Goal: Communication & Community: Share content

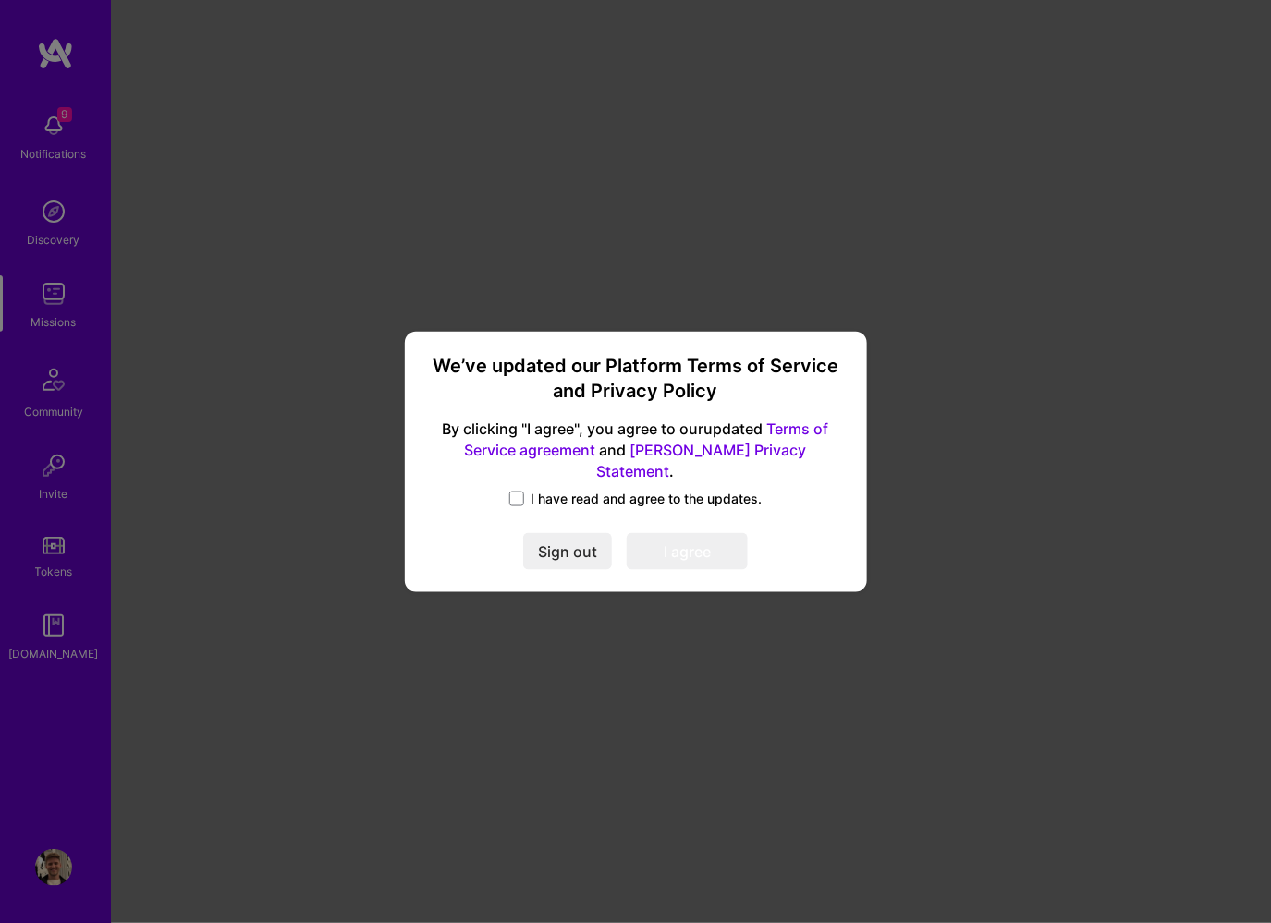
click at [521, 501] on div "We’ve updated our Platform Terms of Service and Privacy Policy By clicking "I a…" at bounding box center [635, 461] width 447 height 246
click at [521, 492] on span at bounding box center [516, 499] width 15 height 15
click at [0, 0] on input "I have read and agree to the updates." at bounding box center [0, 0] width 0 height 0
click at [715, 543] on button "I agree" at bounding box center [687, 551] width 121 height 37
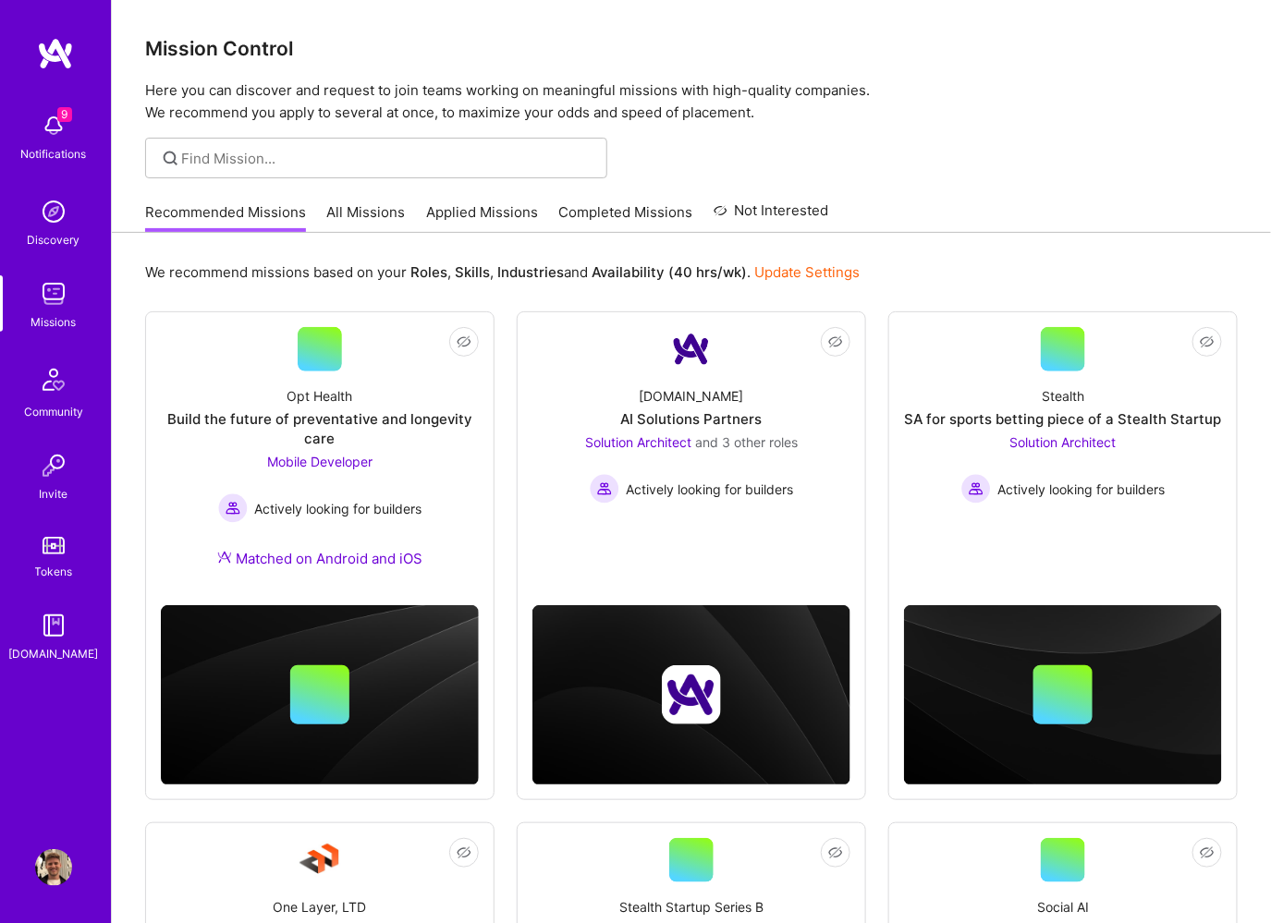
click at [58, 857] on img at bounding box center [53, 867] width 37 height 37
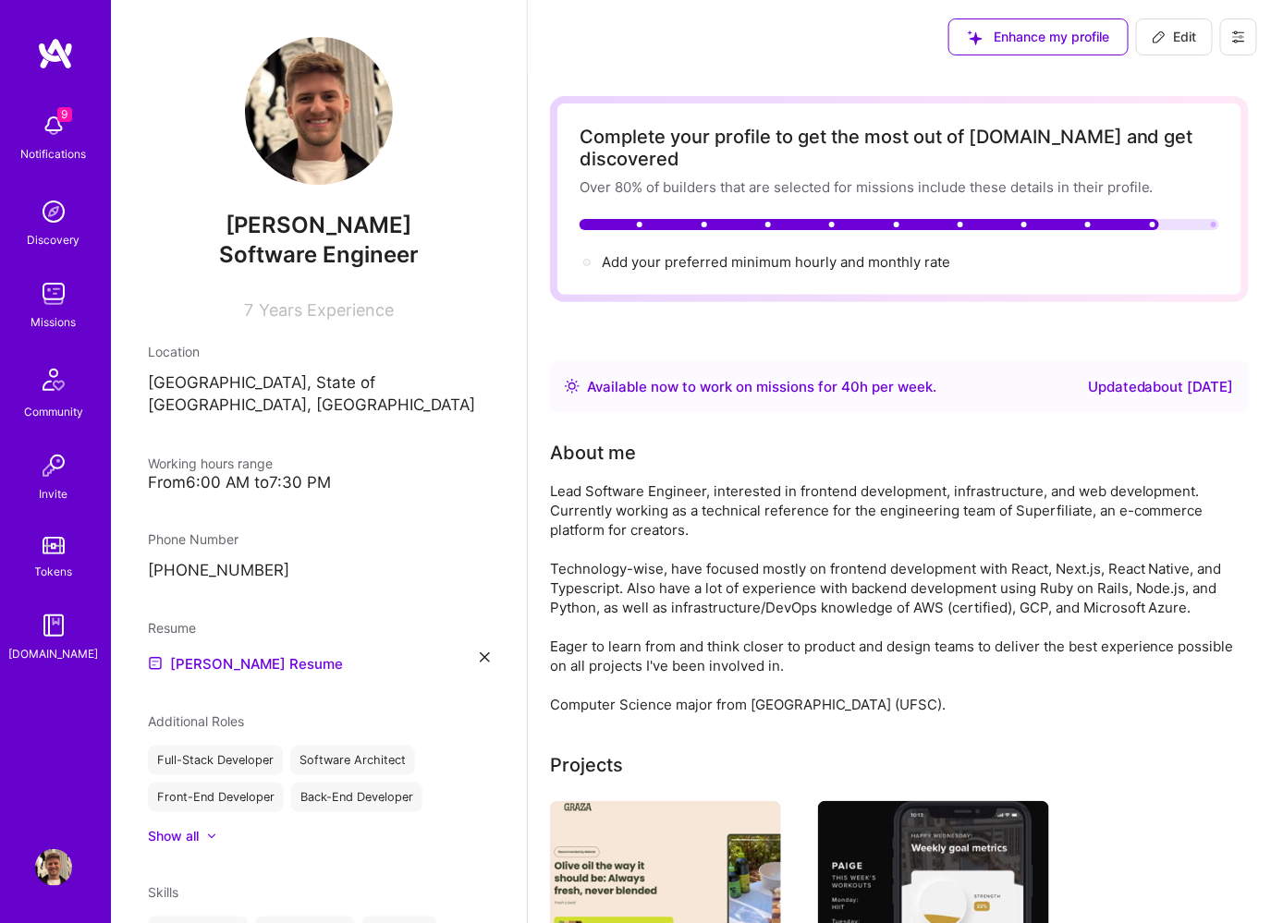
click at [1240, 40] on icon at bounding box center [1238, 37] width 15 height 15
click at [794, 612] on div "Lead Software Engineer, interested in frontend development, infrastructure, and…" at bounding box center [899, 598] width 699 height 233
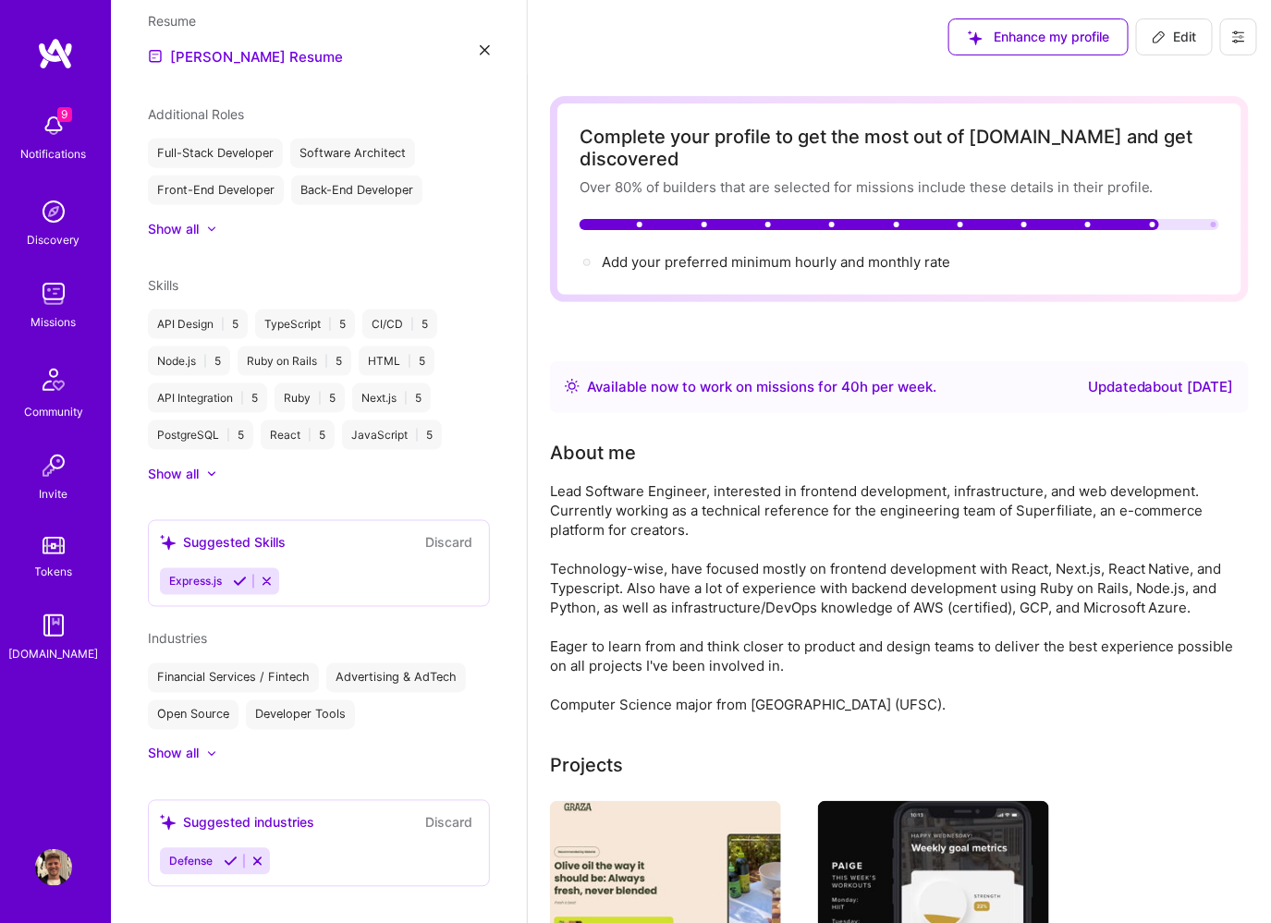
click at [51, 276] on img at bounding box center [53, 293] width 37 height 37
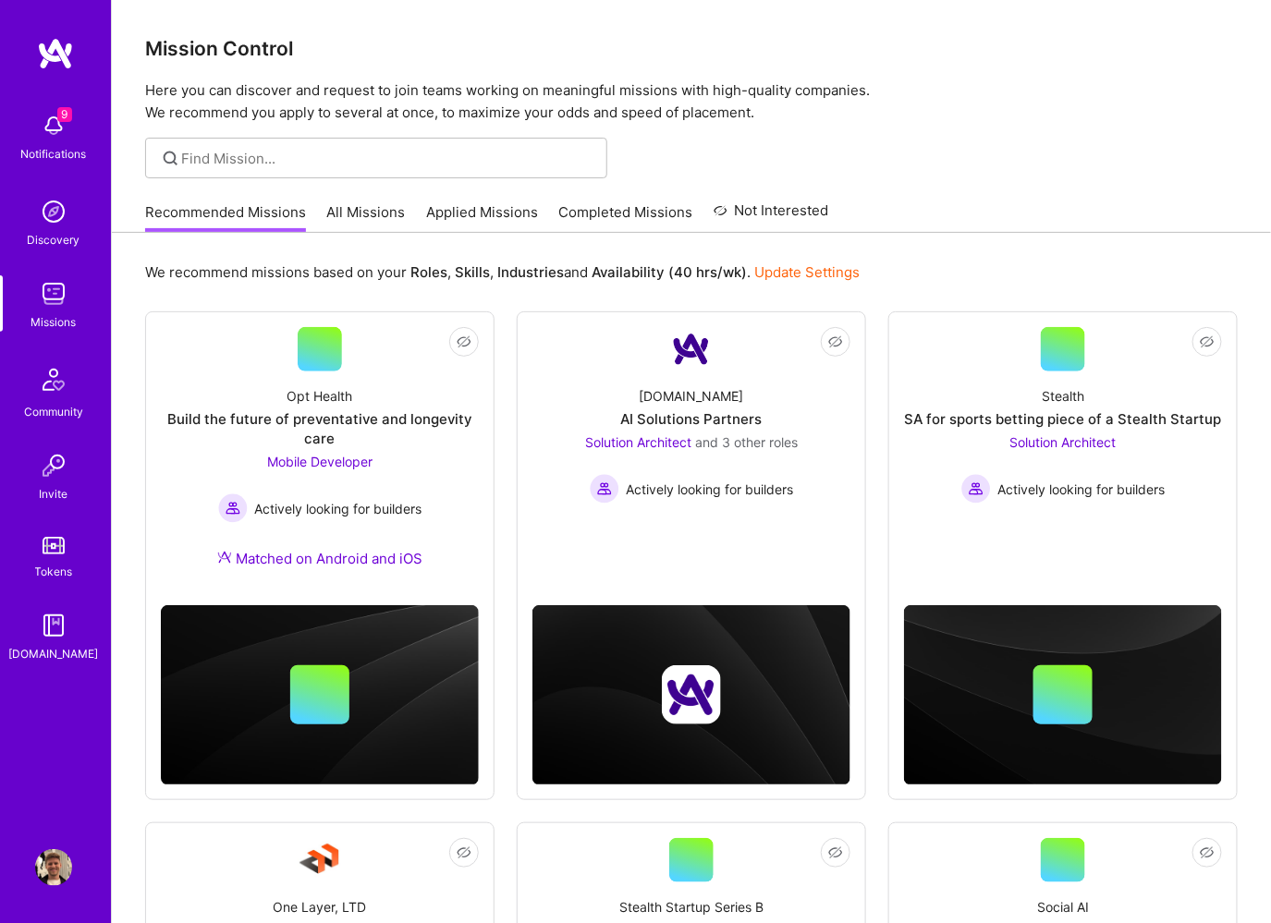
click at [41, 130] on img at bounding box center [53, 125] width 37 height 37
click at [619, 263] on div "9 9 Notifications Discovery Missions Community Invite Tokens [DOMAIN_NAME] Prof…" at bounding box center [635, 673] width 1271 height 1346
click at [775, 279] on link "Update Settings" at bounding box center [806, 272] width 105 height 18
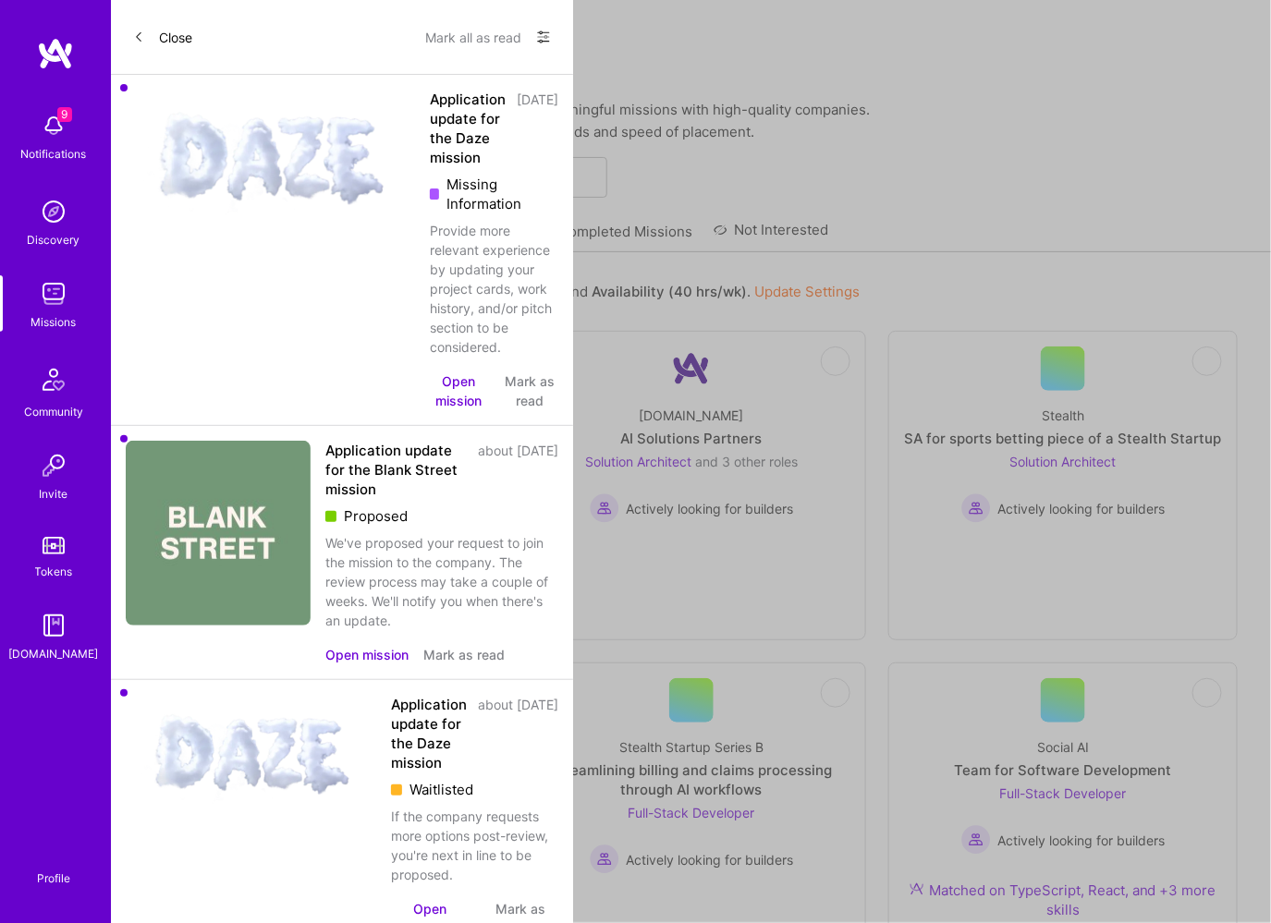
select select "BR"
select select "Right Now"
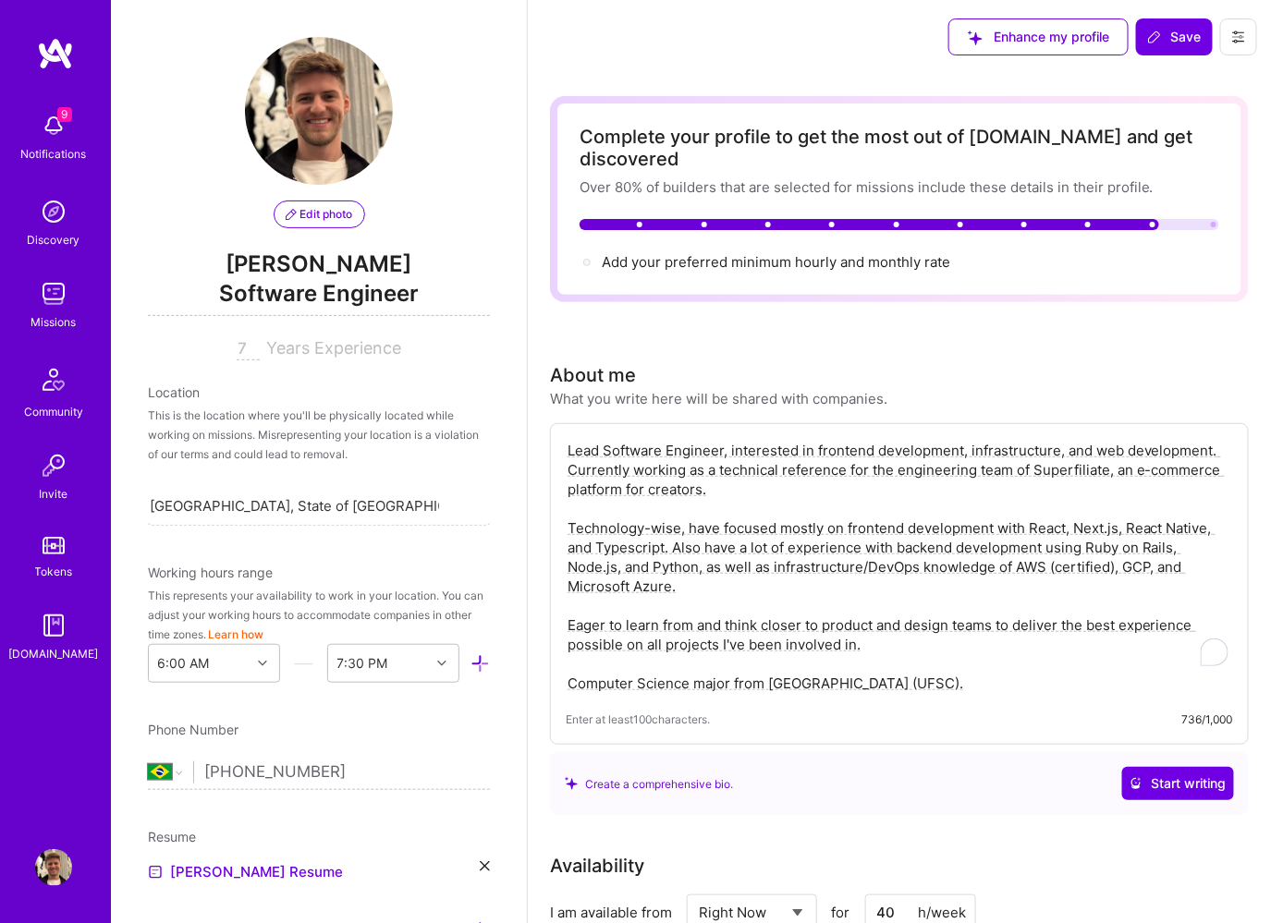
scroll to position [597, 0]
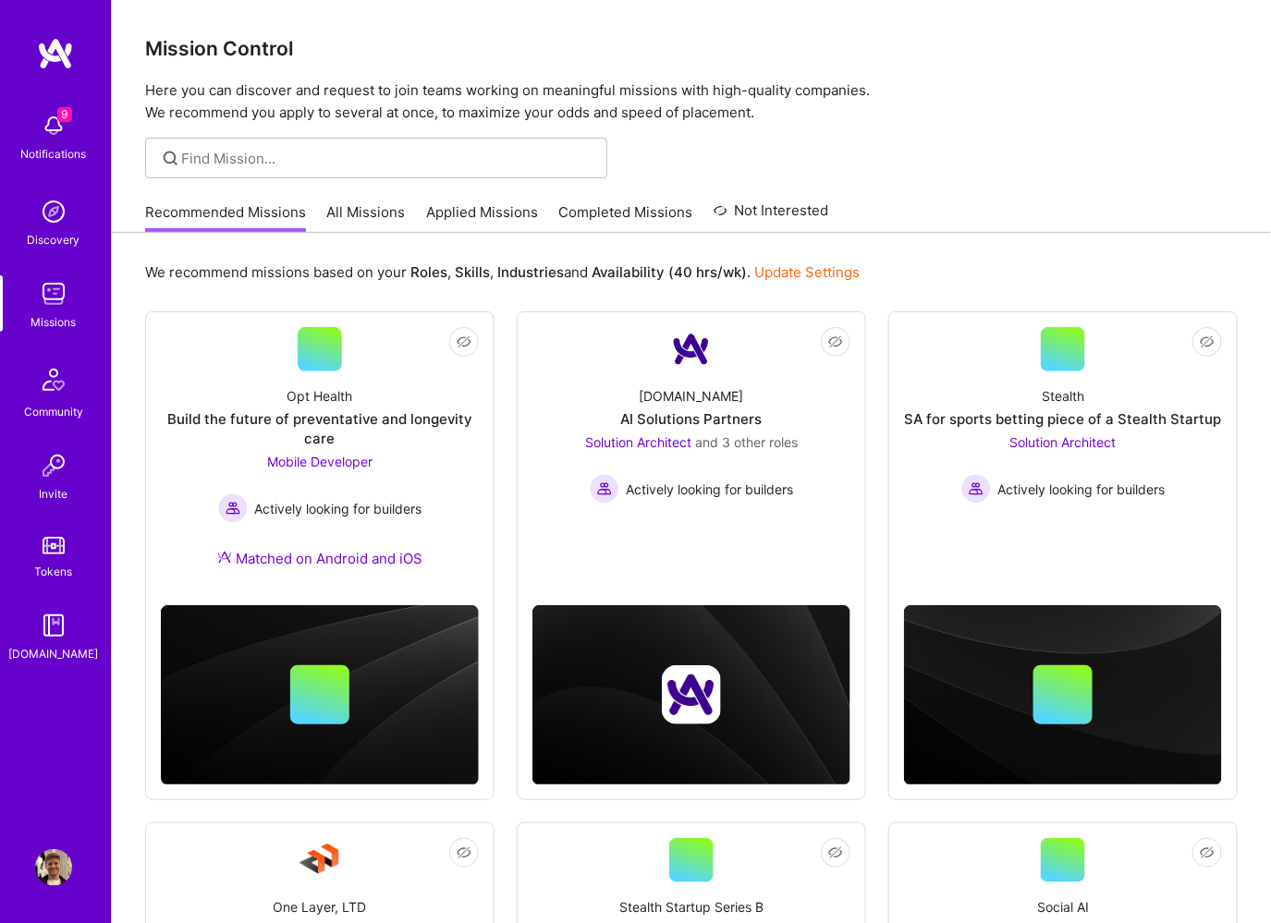
click at [361, 202] on link "All Missions" at bounding box center [366, 217] width 79 height 31
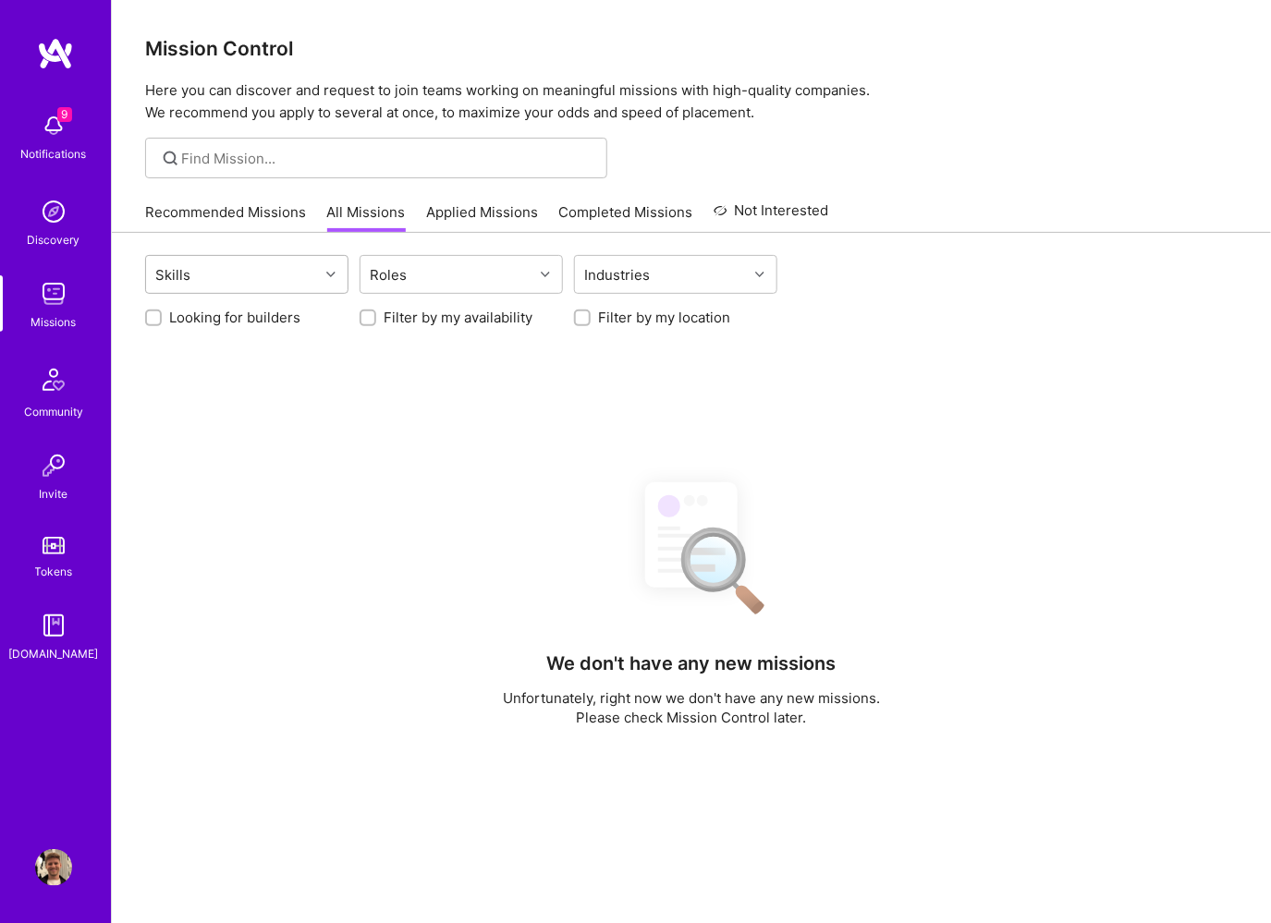
click at [219, 275] on div "Skills" at bounding box center [232, 274] width 173 height 37
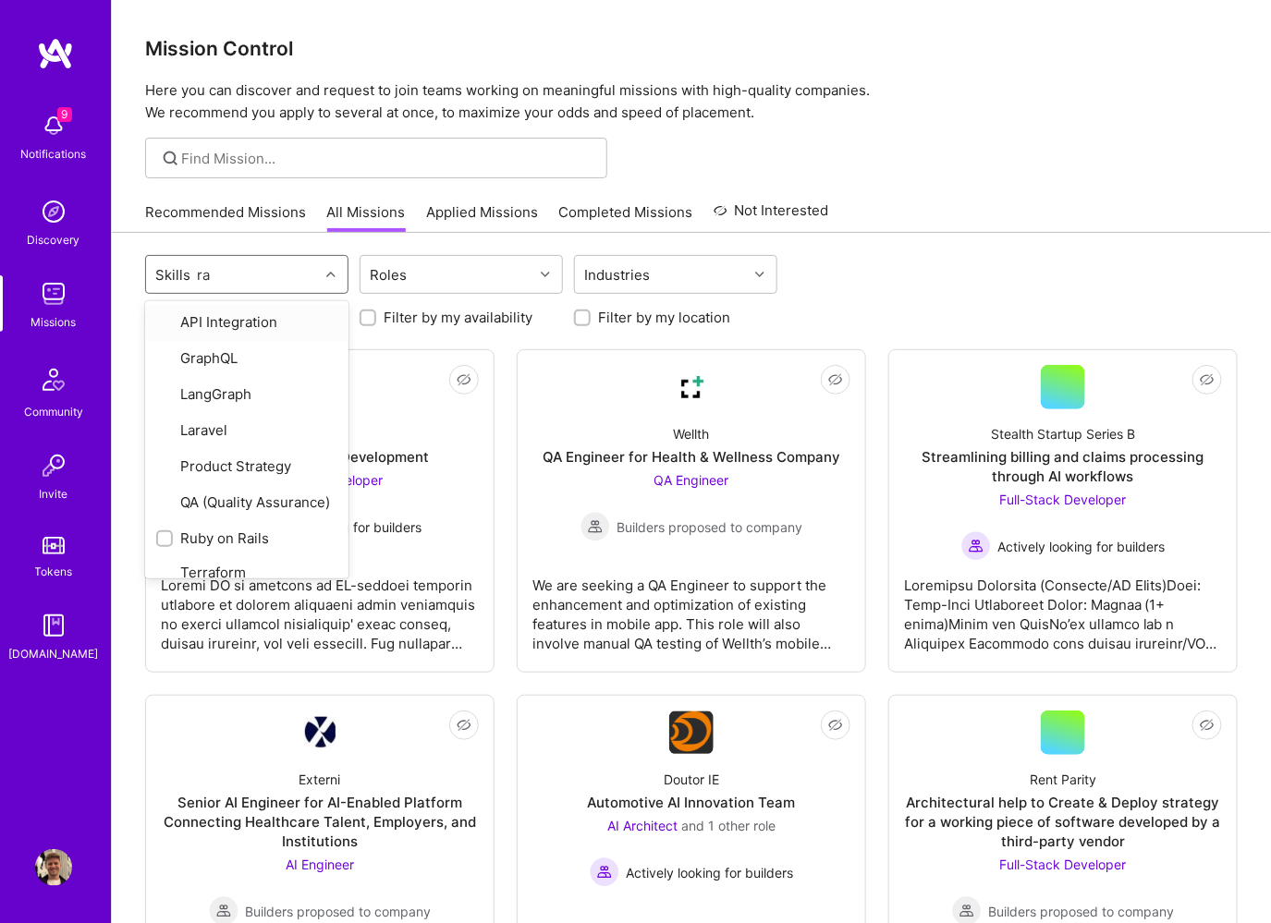
type input "rai"
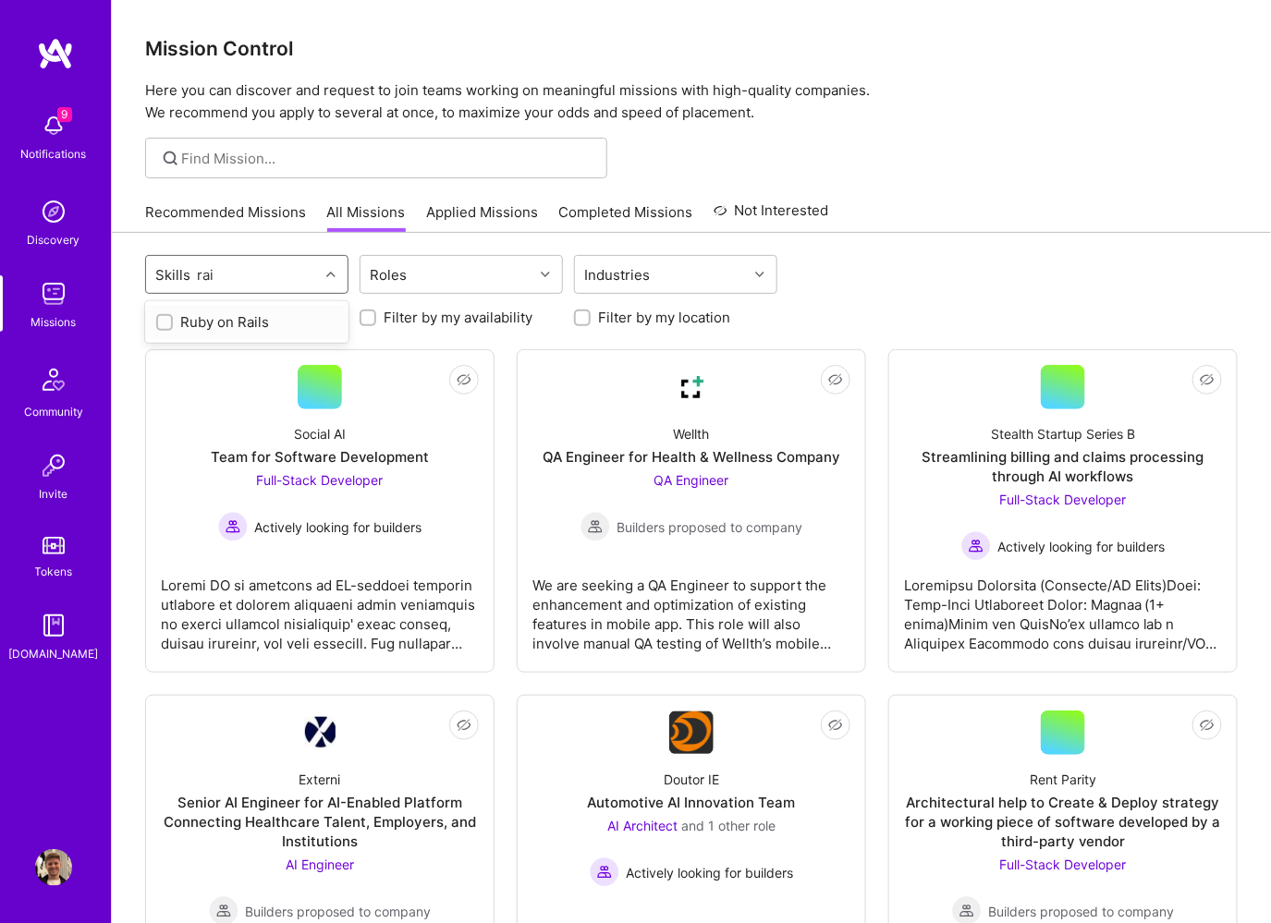
click at [234, 305] on div "Ruby on Rails" at bounding box center [246, 322] width 203 height 34
checkbox input "true"
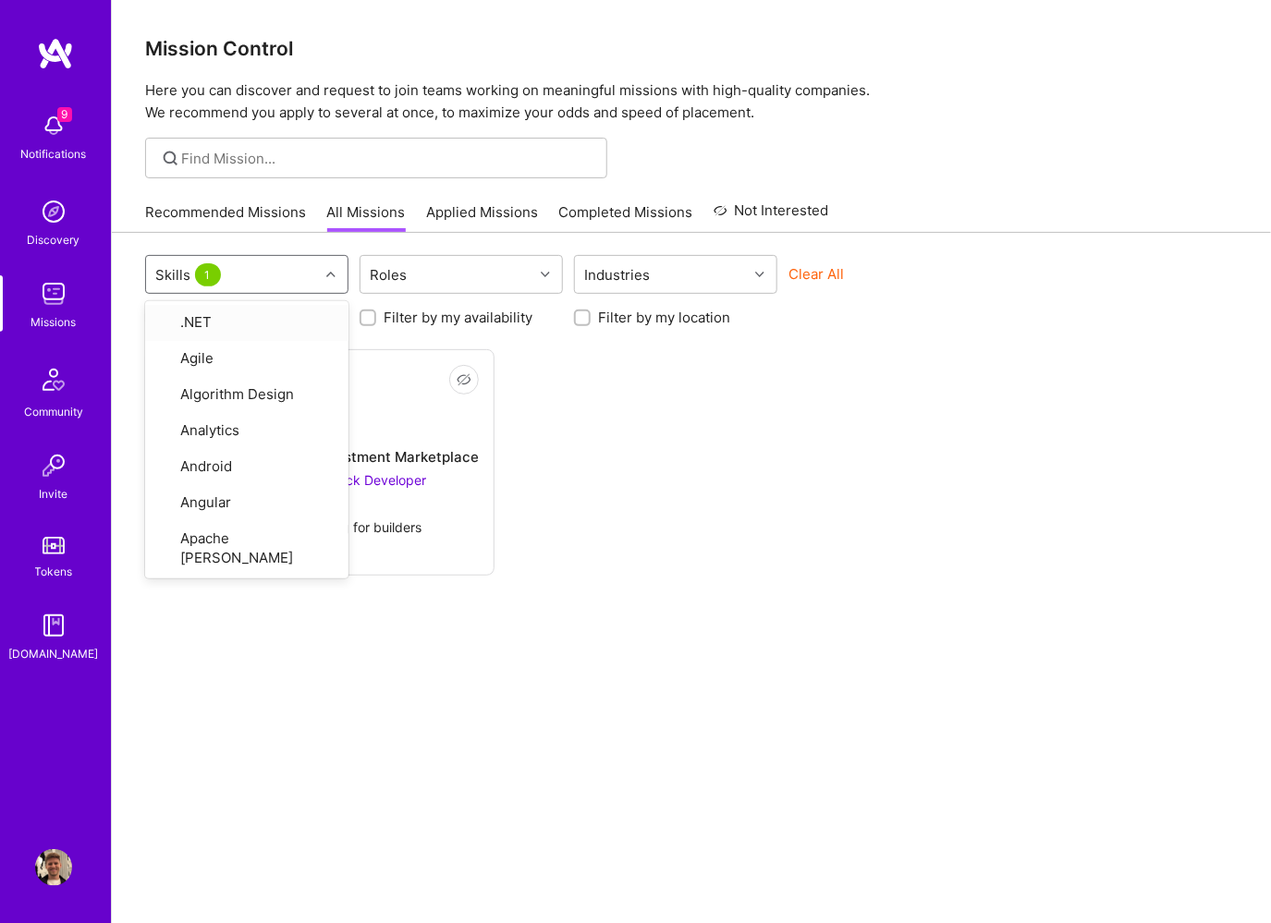
click at [744, 365] on div "Not Interested iCapital Building an Alternative Investment Marketplace Cloud Ex…" at bounding box center [691, 462] width 1093 height 226
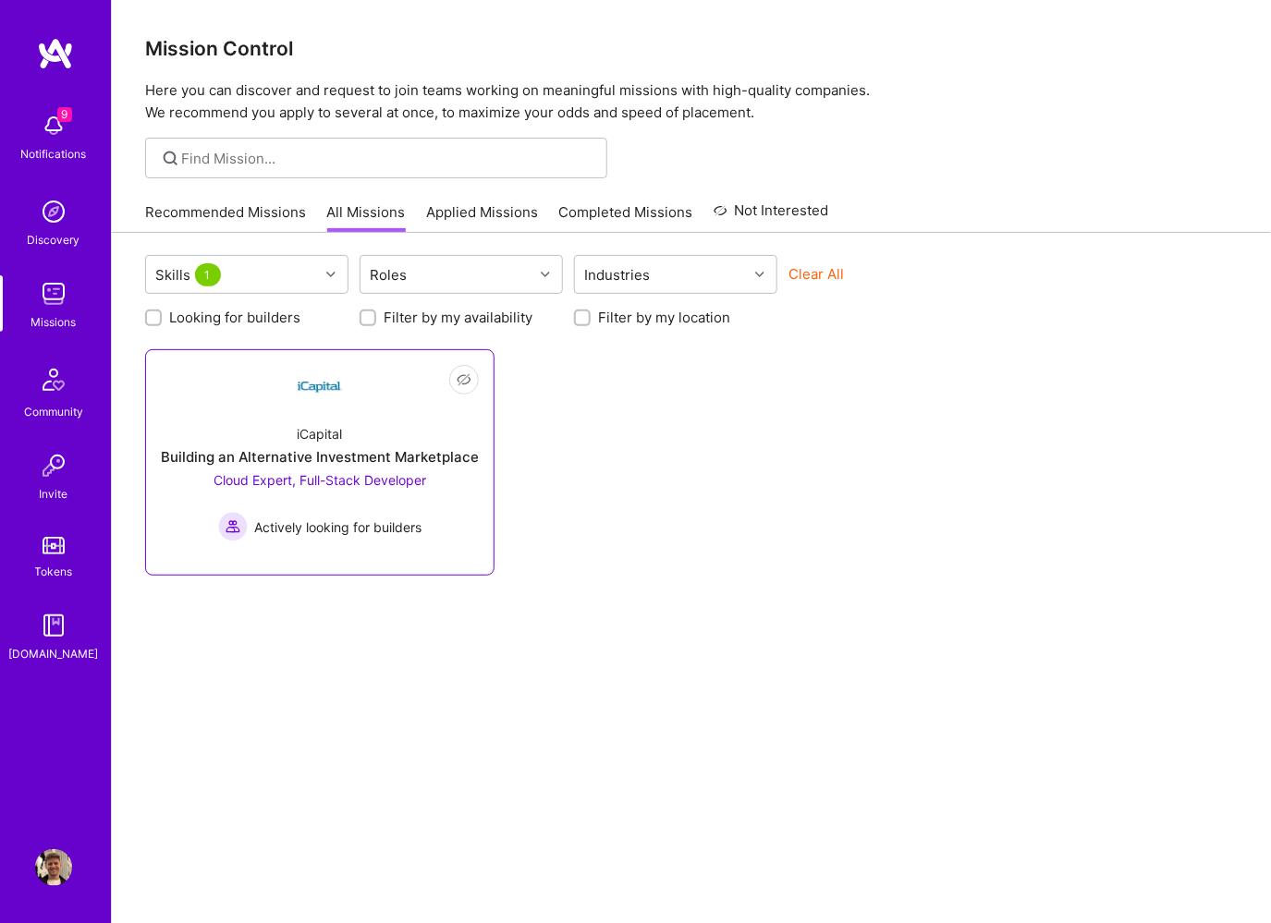
click at [330, 458] on div "Building an Alternative Investment Marketplace" at bounding box center [320, 456] width 318 height 19
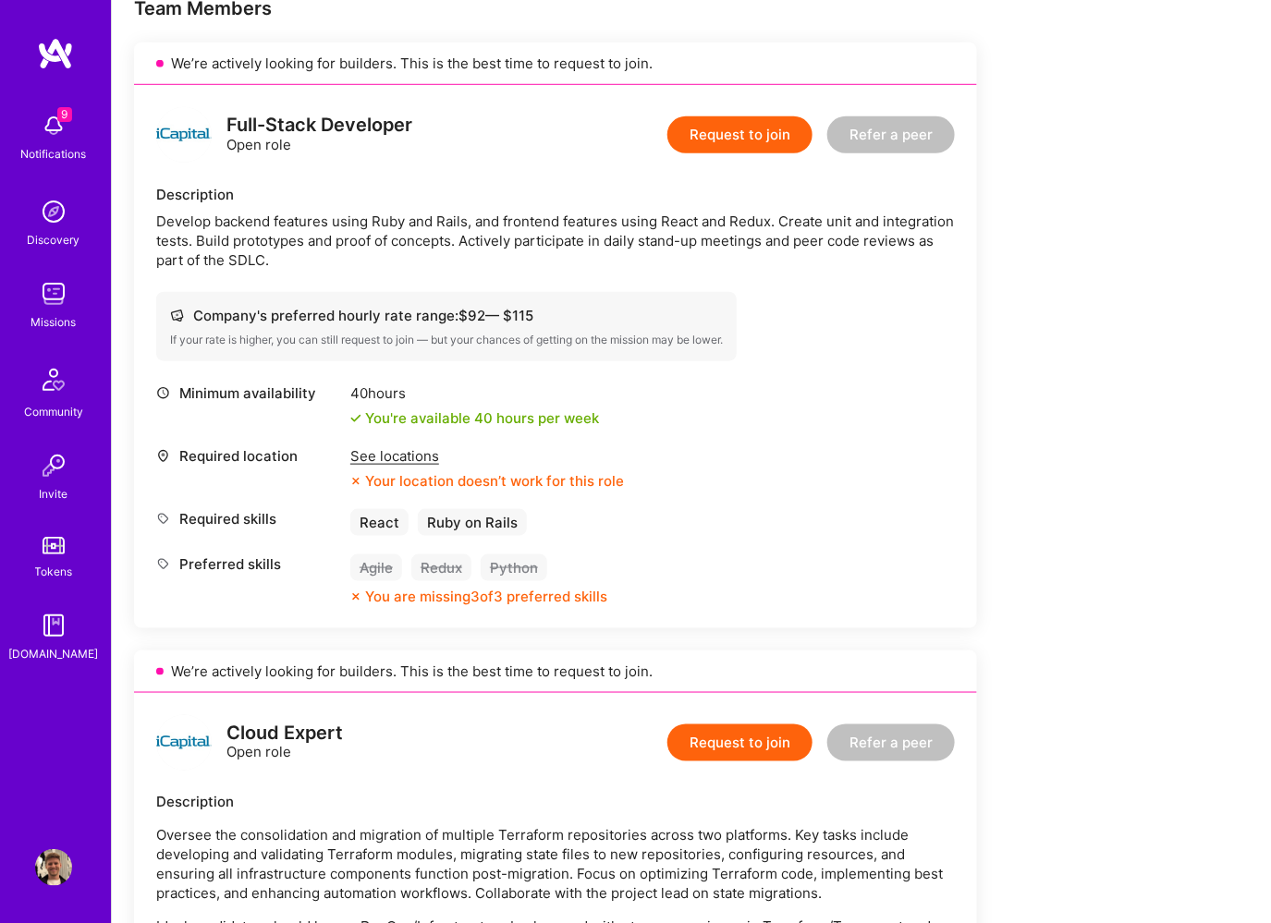
scroll to position [427, 0]
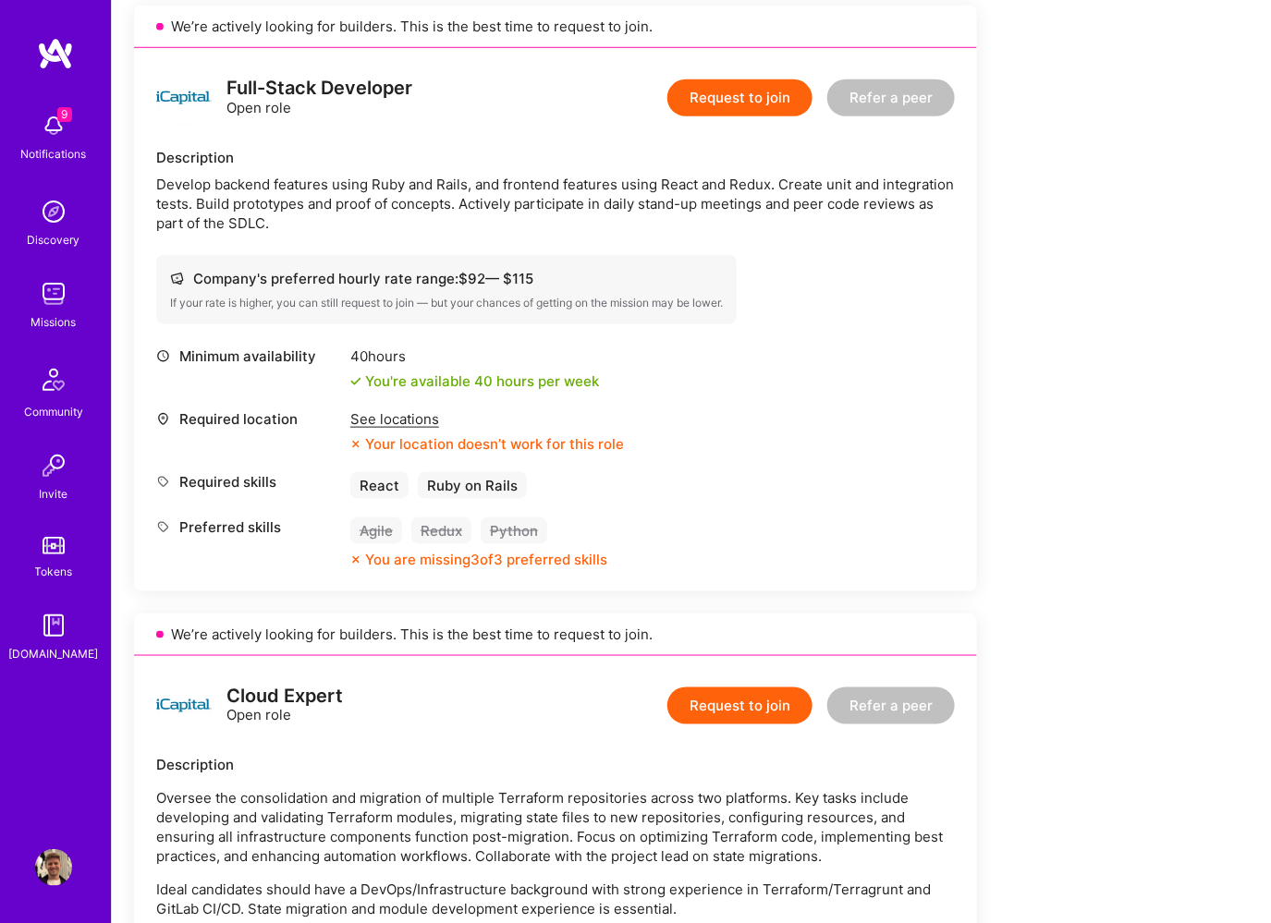
click at [393, 415] on div "See locations" at bounding box center [487, 418] width 274 height 19
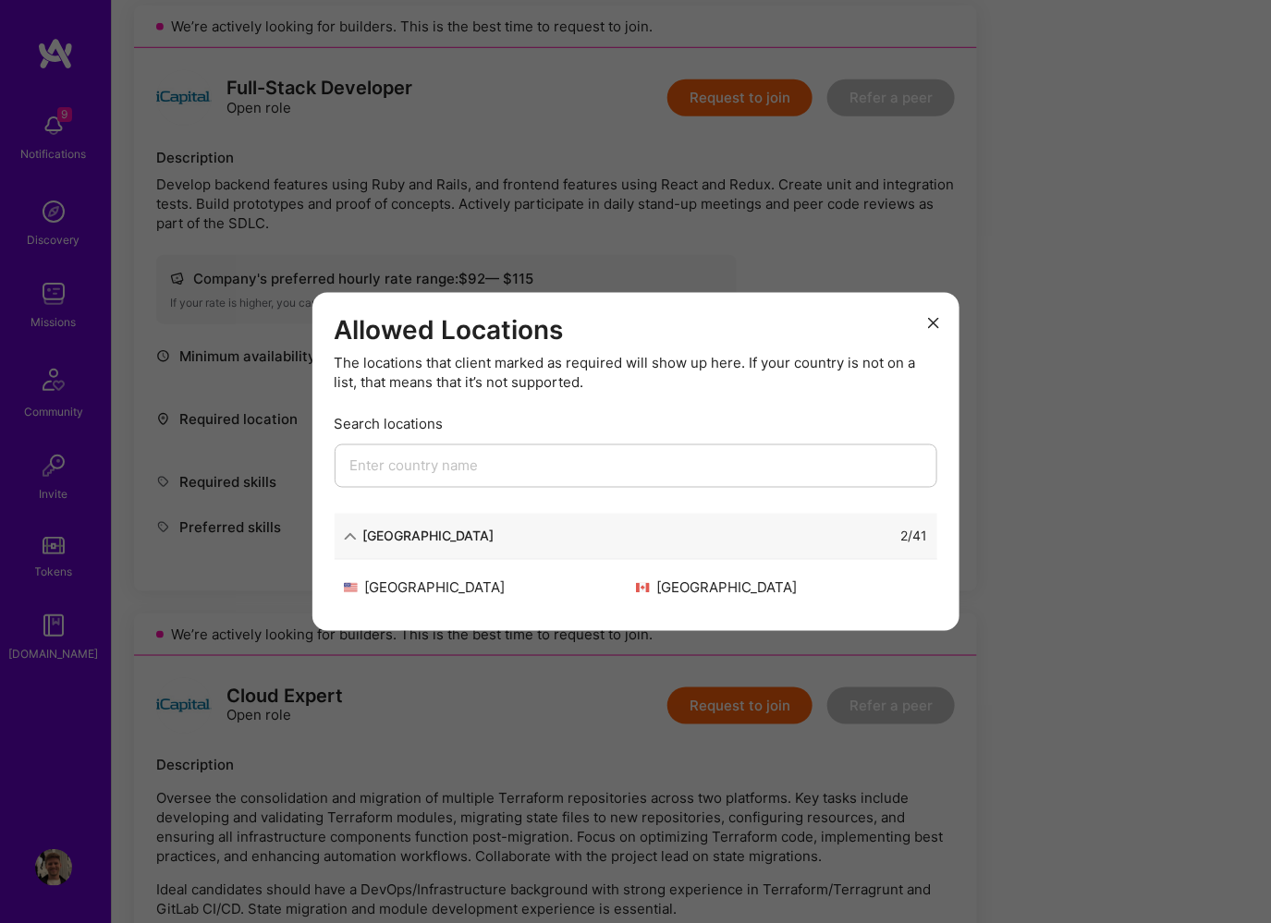
click at [924, 322] on button "modal" at bounding box center [933, 322] width 22 height 31
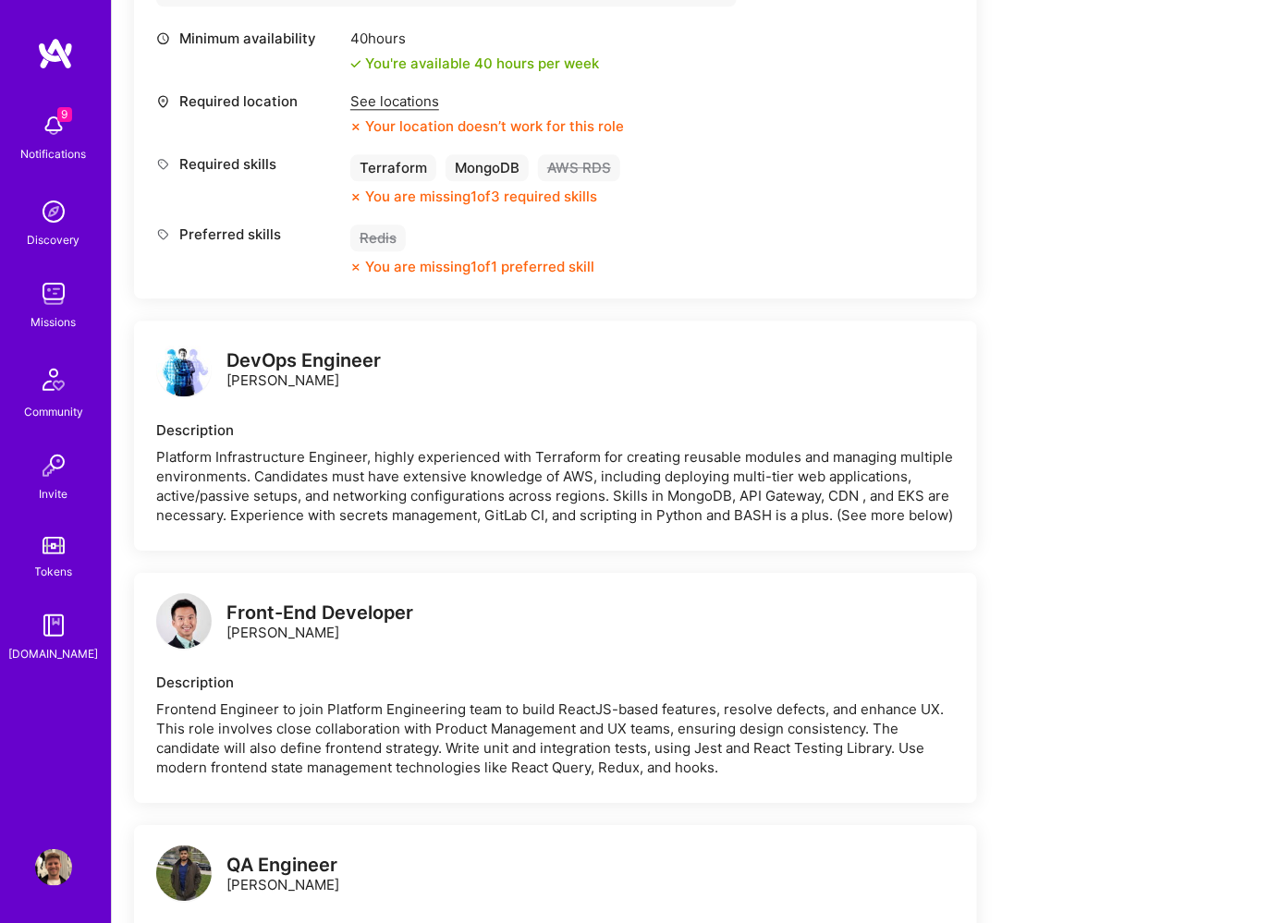
scroll to position [1603, 0]
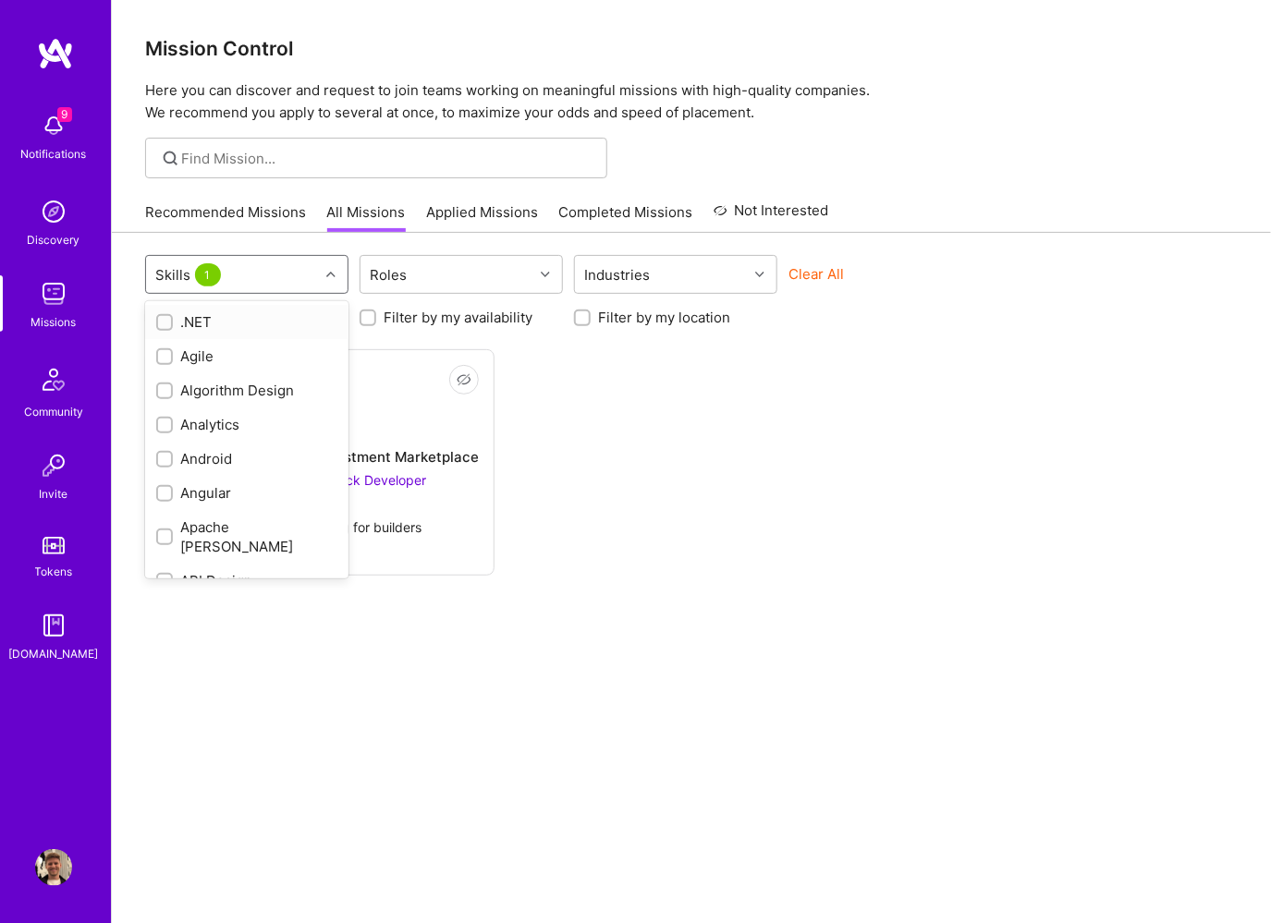
click at [324, 282] on div at bounding box center [333, 275] width 29 height 24
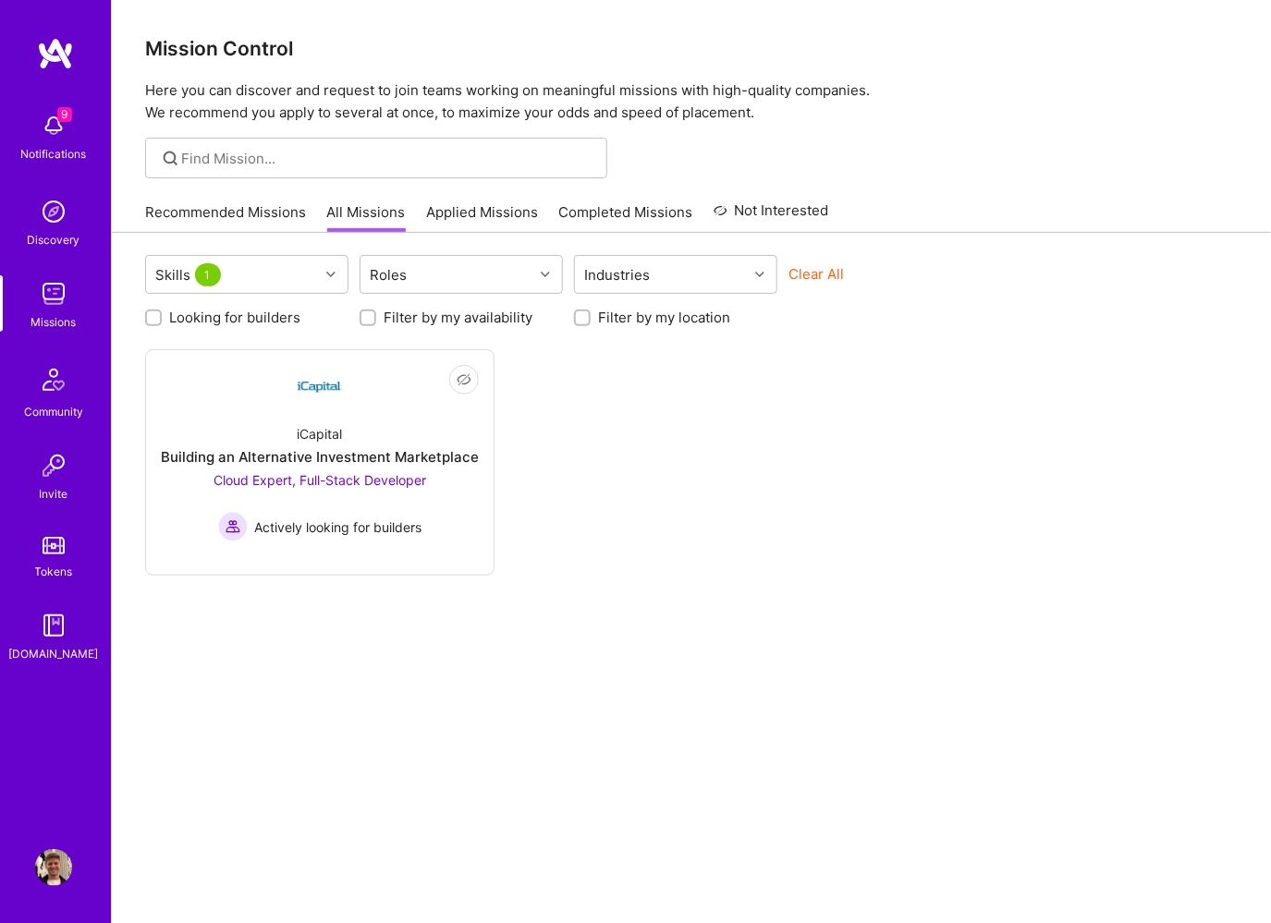
click at [490, 212] on link "Applied Missions" at bounding box center [482, 217] width 112 height 31
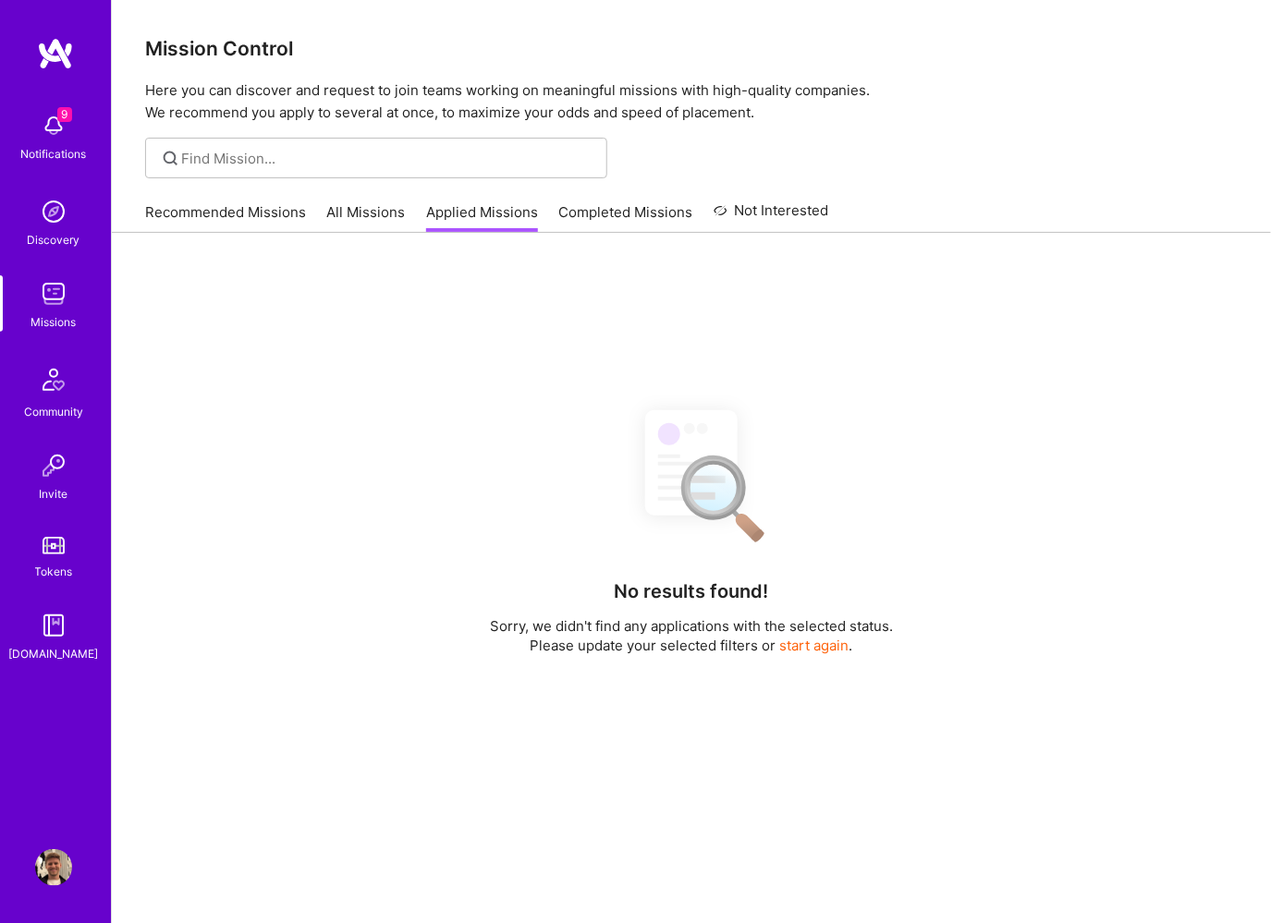
click at [597, 214] on link "Completed Missions" at bounding box center [626, 217] width 134 height 31
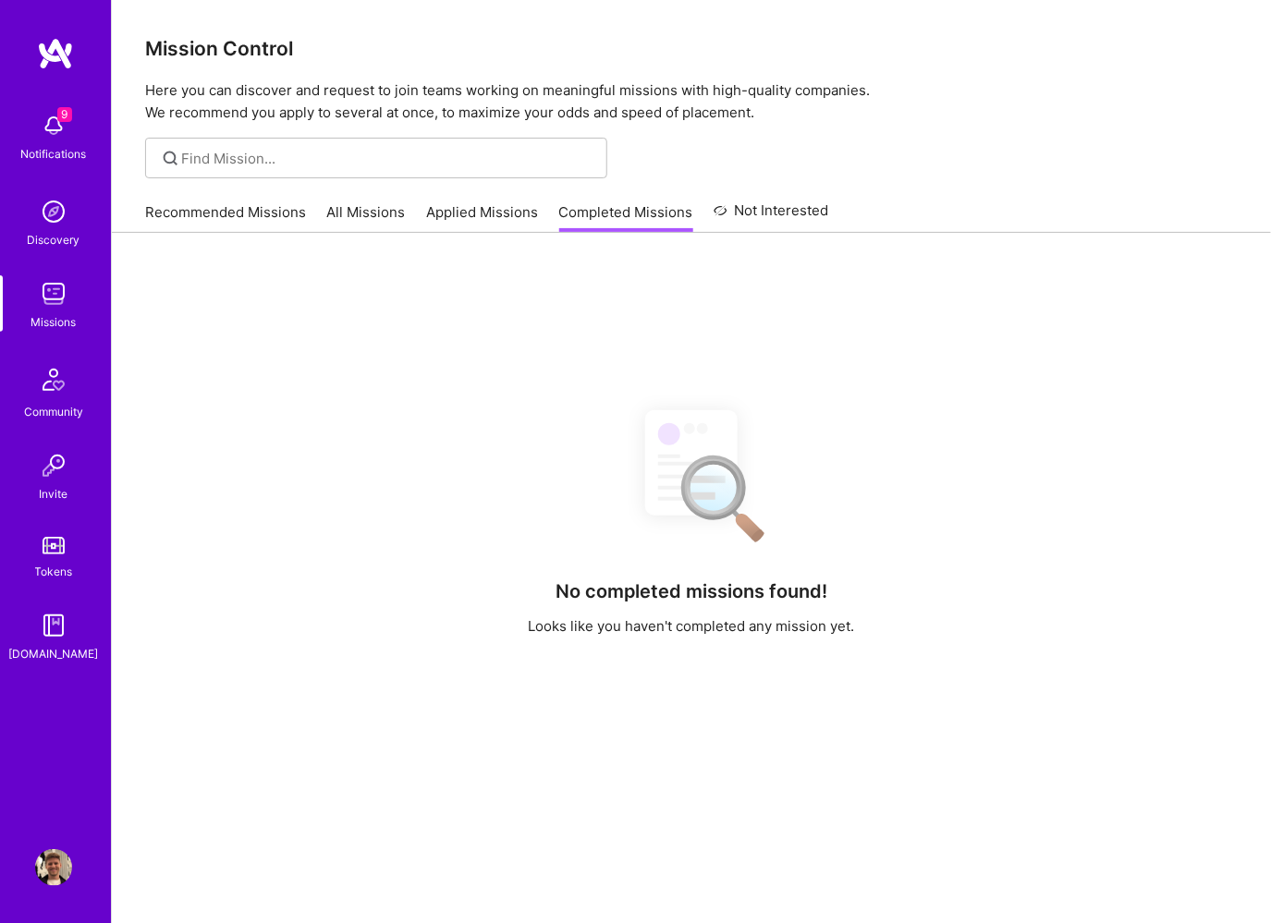
click at [374, 222] on link "All Missions" at bounding box center [366, 217] width 79 height 31
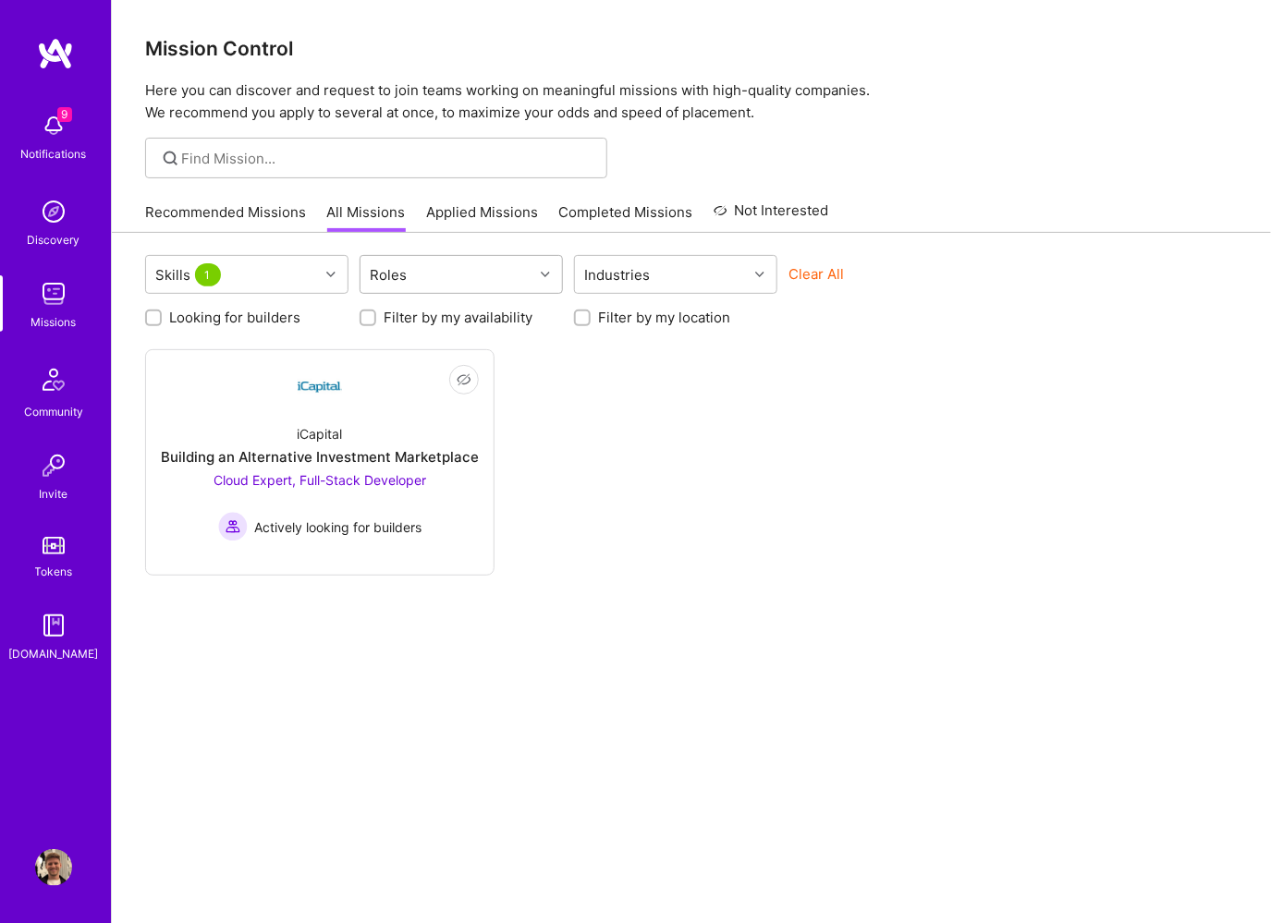
click at [534, 282] on div at bounding box center [547, 275] width 29 height 24
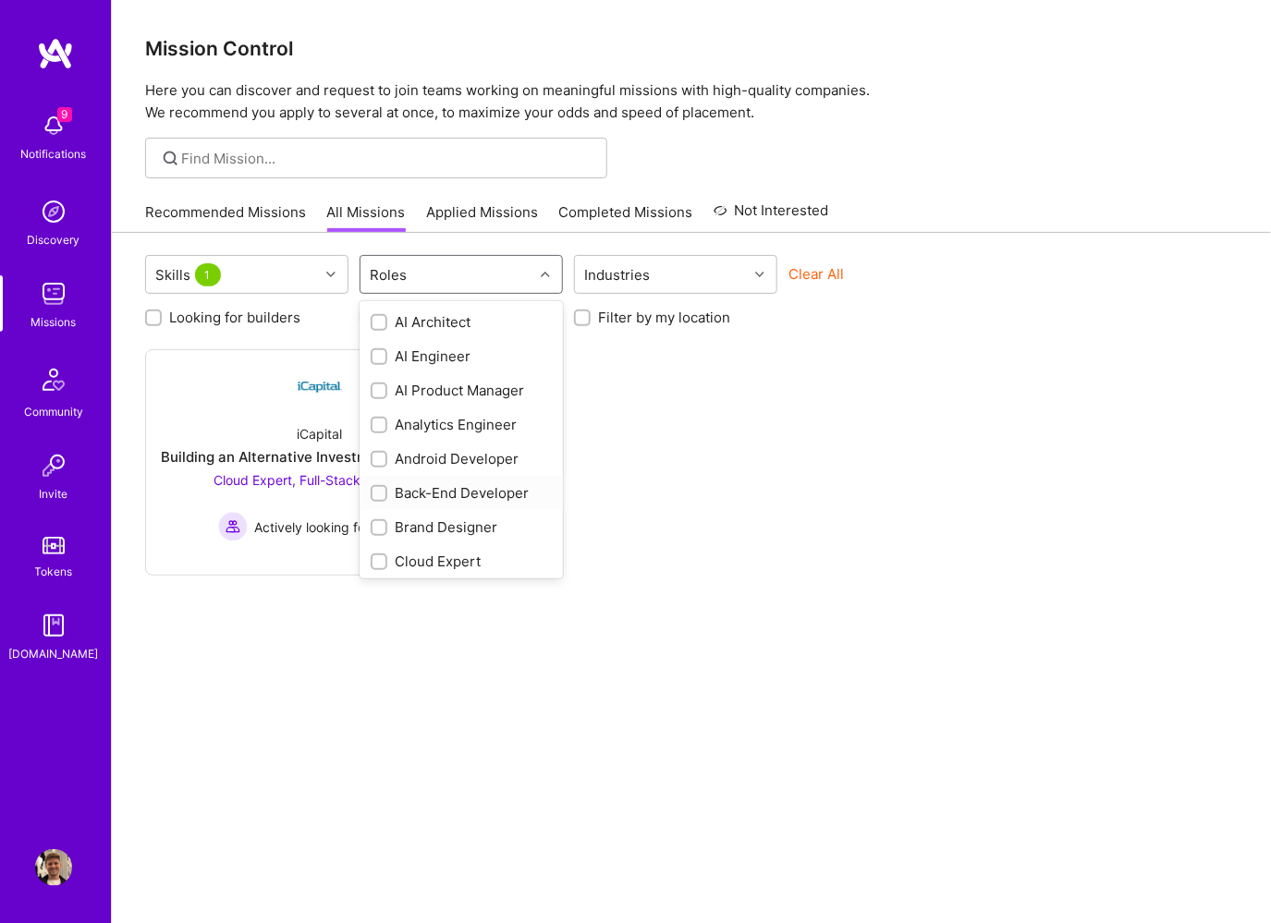
click at [467, 497] on div "Back-End Developer" at bounding box center [461, 492] width 181 height 19
checkbox input "true"
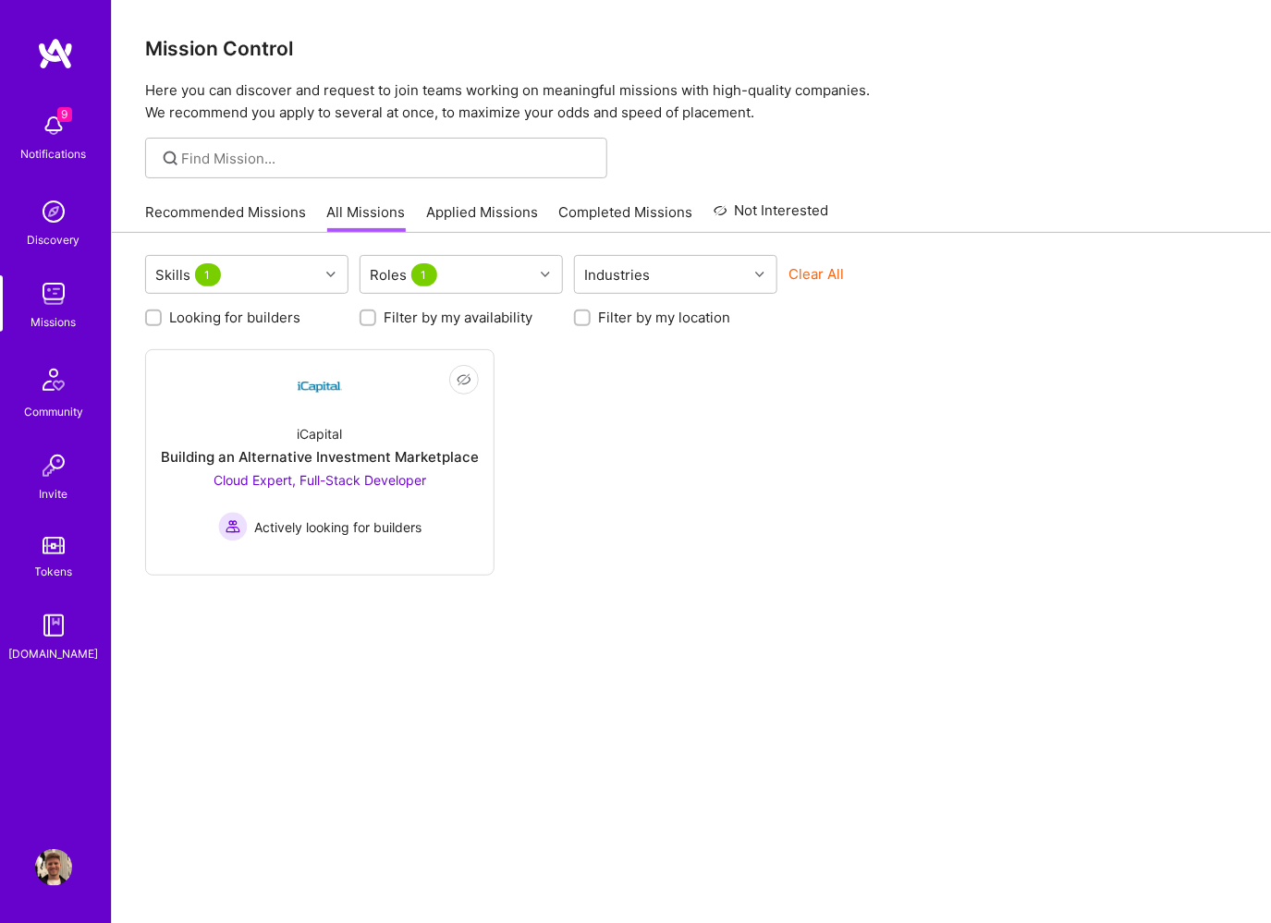
click at [273, 308] on label "Looking for builders" at bounding box center [234, 317] width 131 height 19
click at [162, 312] on input "Looking for builders" at bounding box center [155, 318] width 13 height 13
checkbox input "true"
click at [273, 273] on div "Skills 1" at bounding box center [232, 274] width 173 height 37
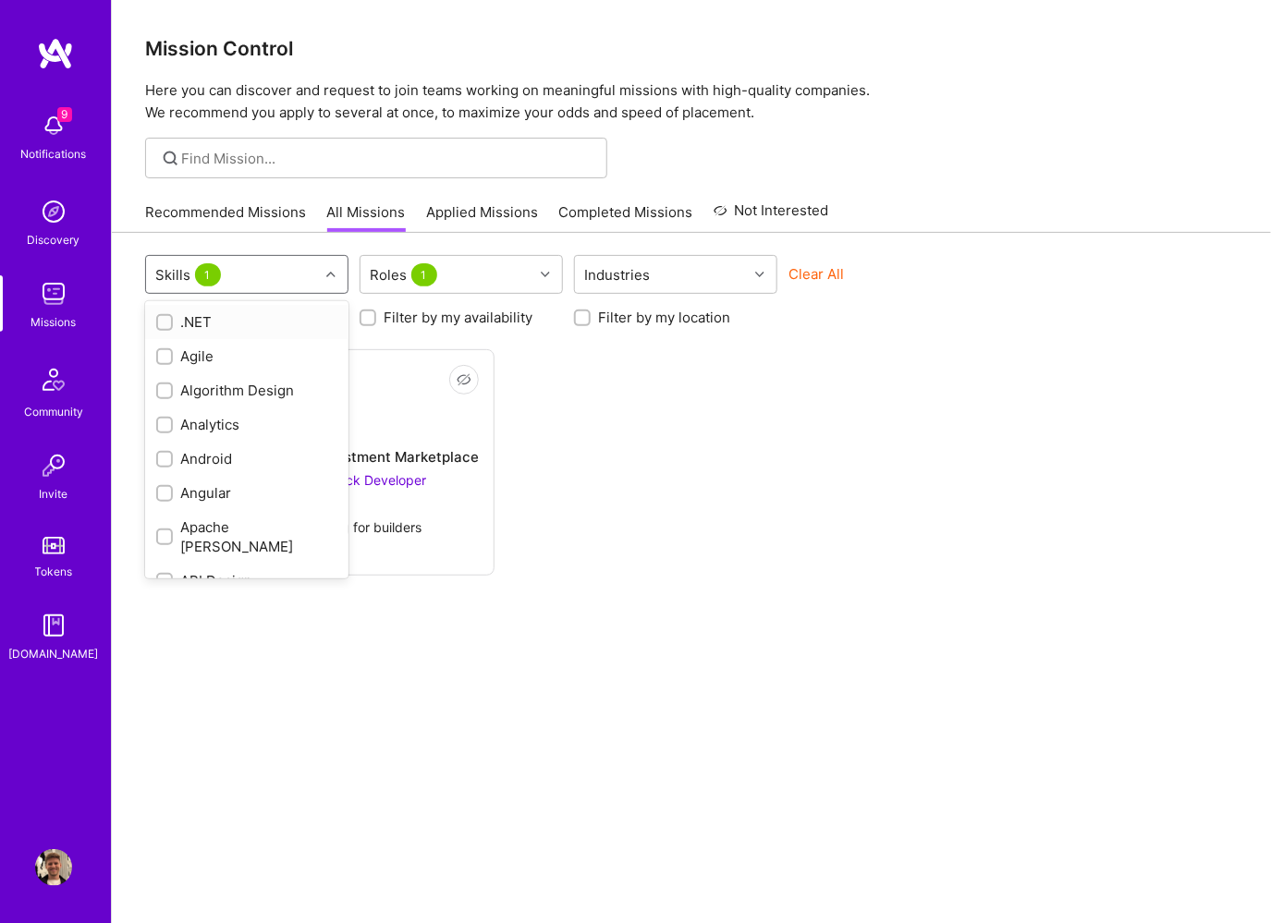
checkbox input "false"
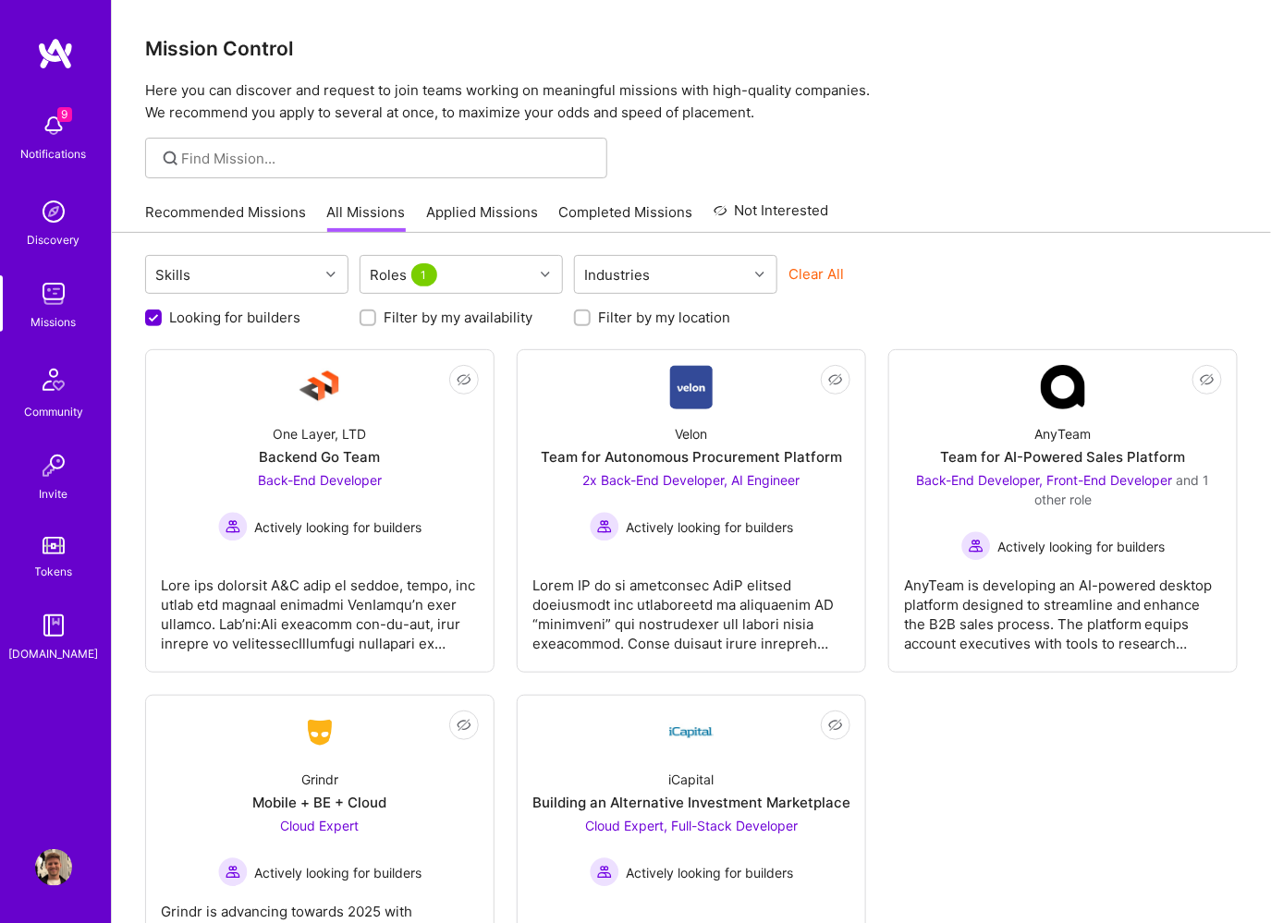
click at [1086, 284] on div "Skills Roles 1 Industries Clear All" at bounding box center [691, 276] width 1093 height 43
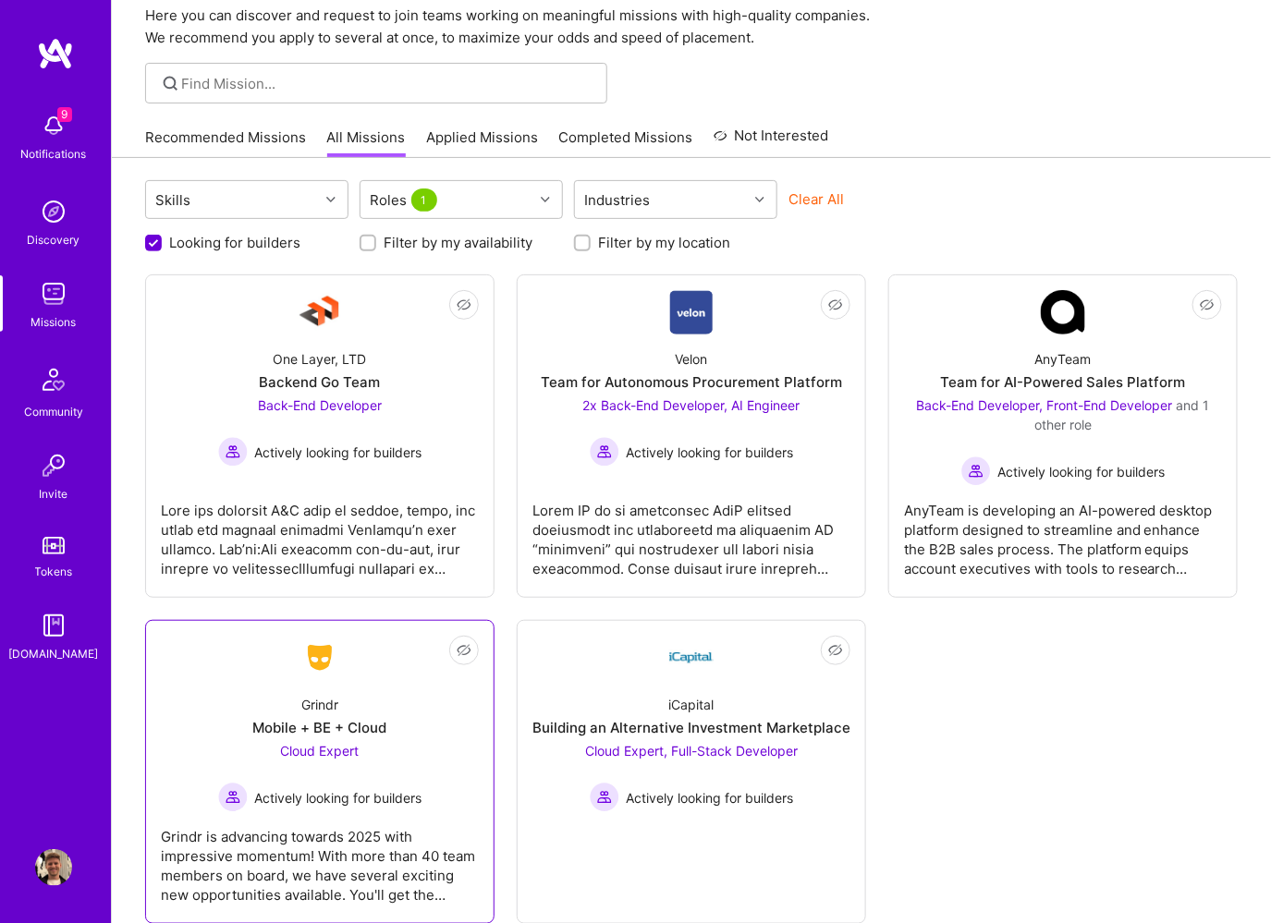
scroll to position [116, 0]
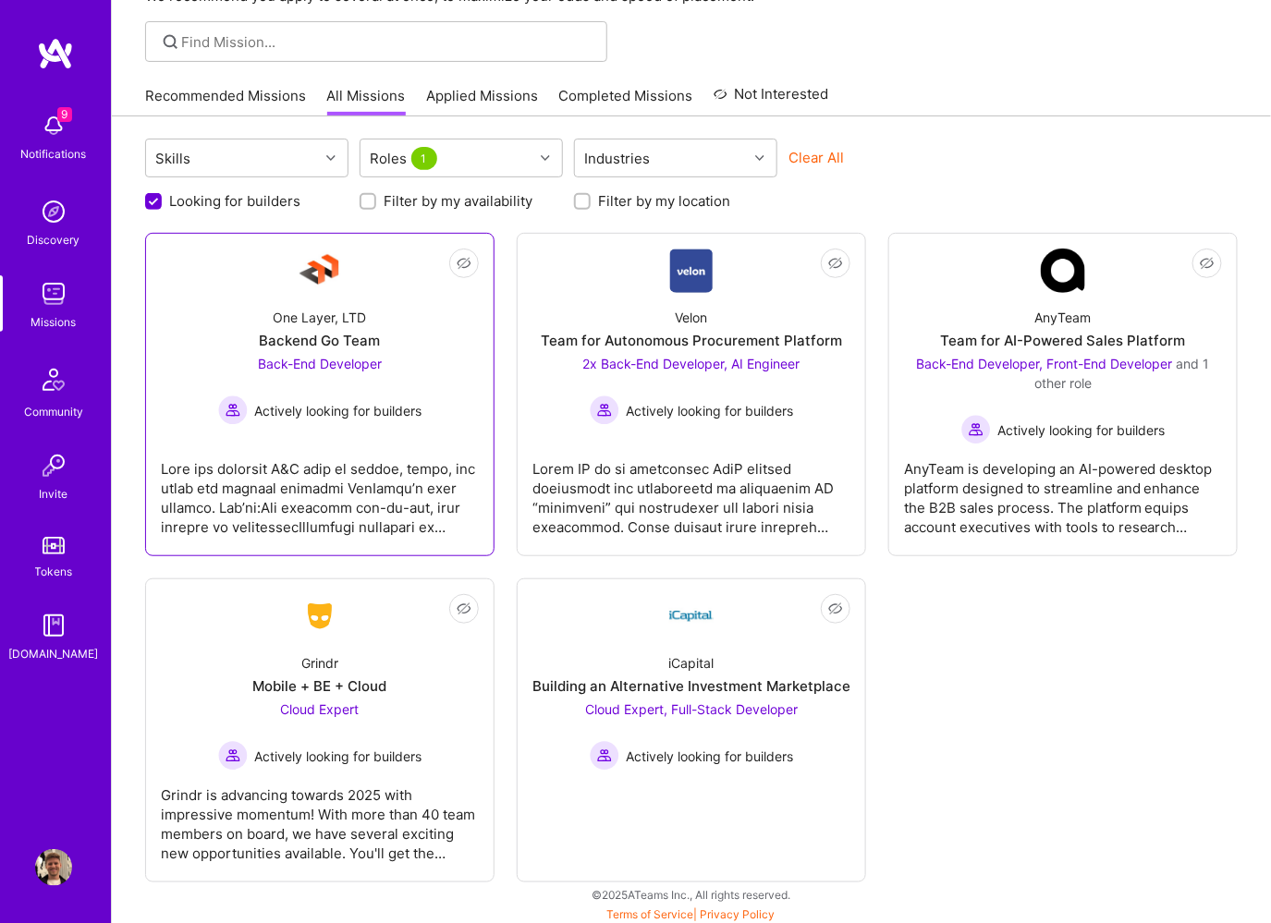
click at [347, 331] on div "Backend Go Team" at bounding box center [320, 340] width 121 height 19
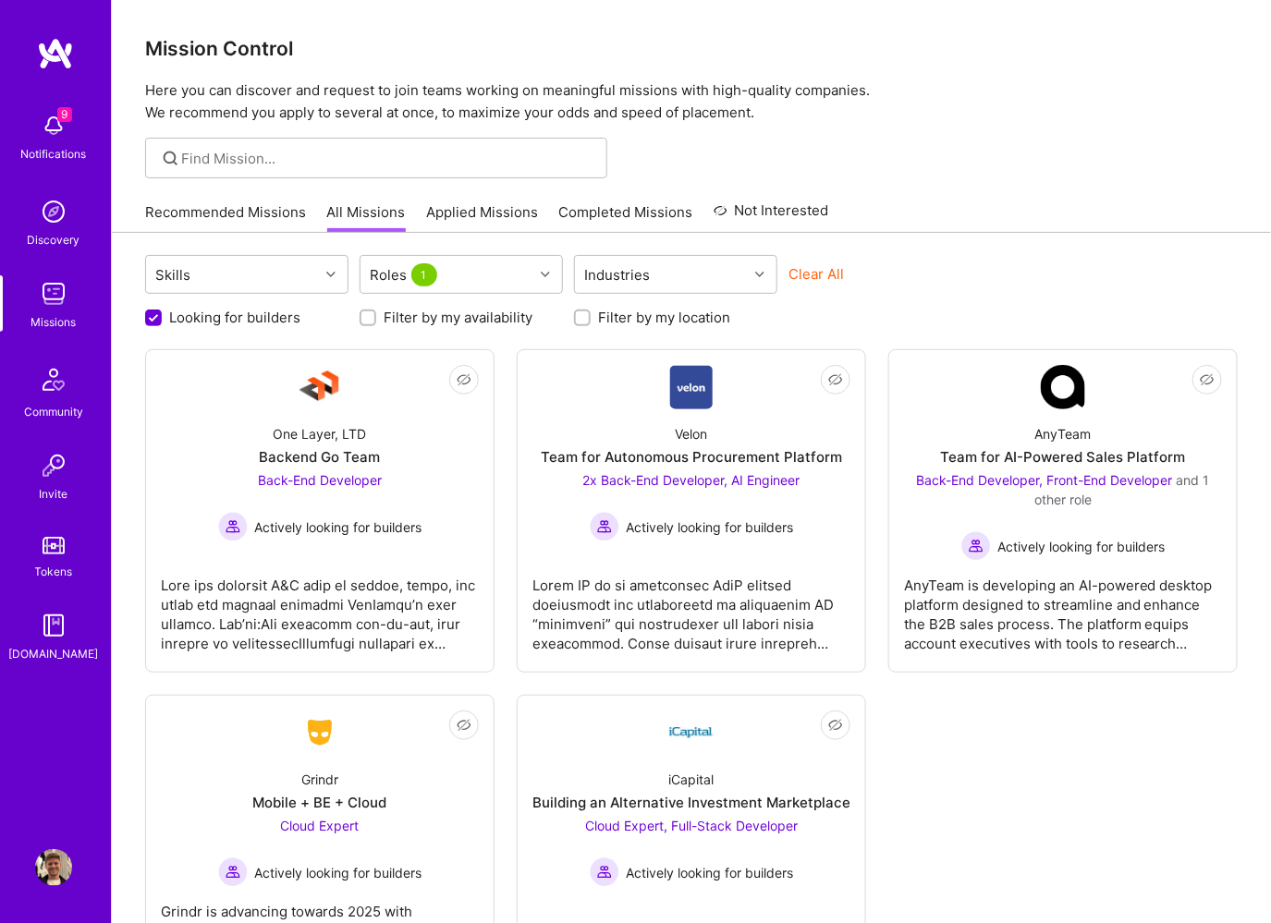
scroll to position [116, 0]
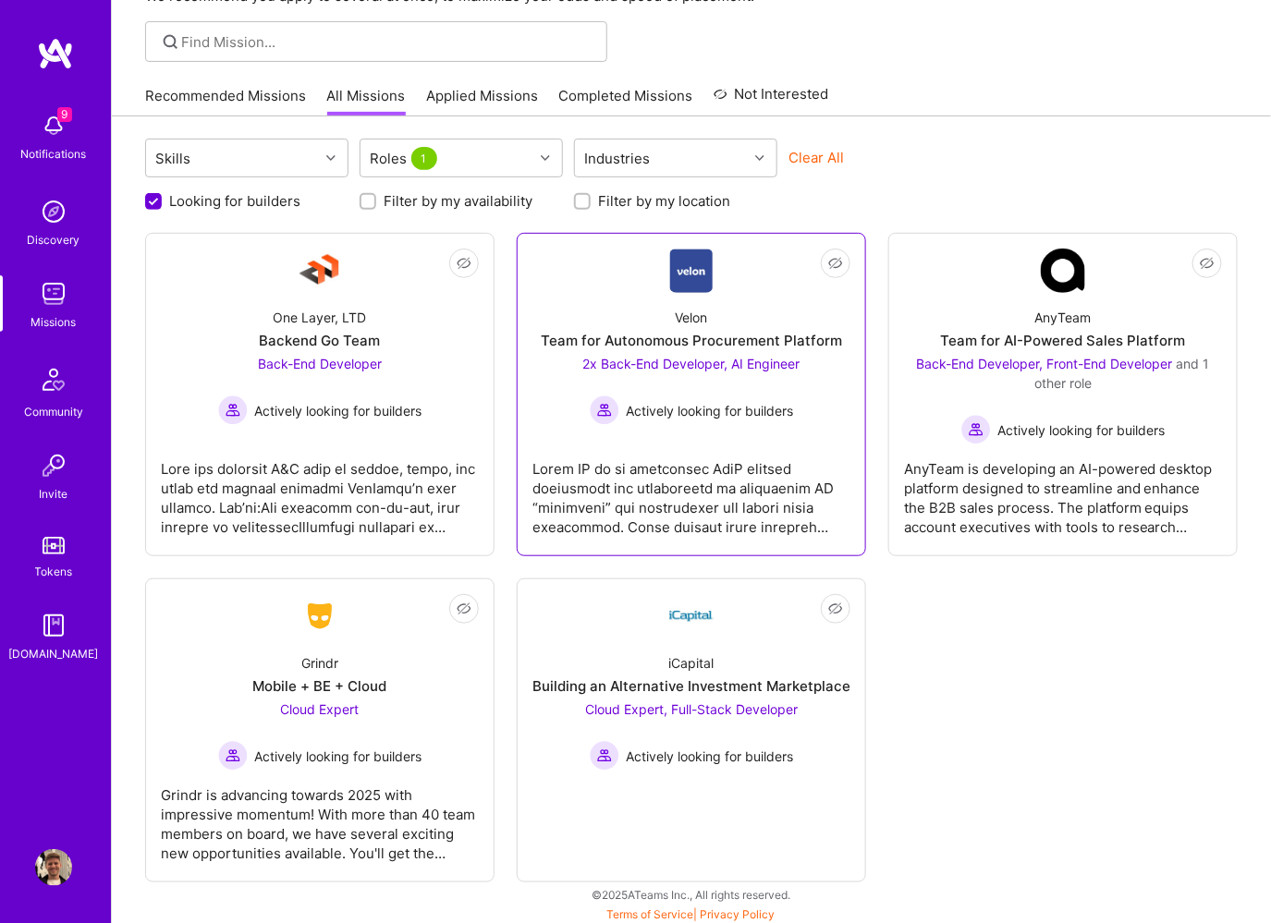
click at [756, 319] on div "Velon Team for Autonomous Procurement Platform 2x Back-End Developer, AI Engine…" at bounding box center [691, 359] width 318 height 132
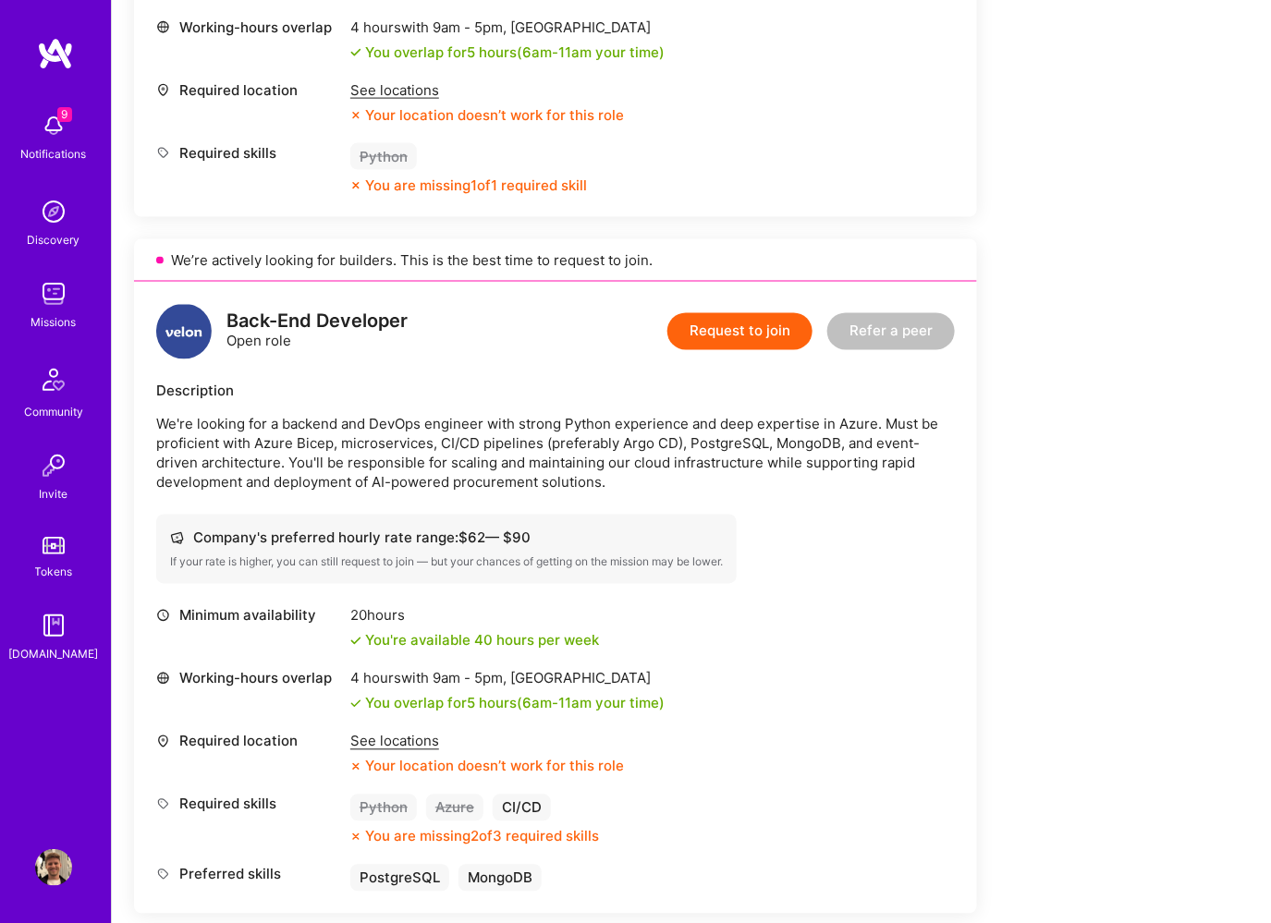
scroll to position [1079, 0]
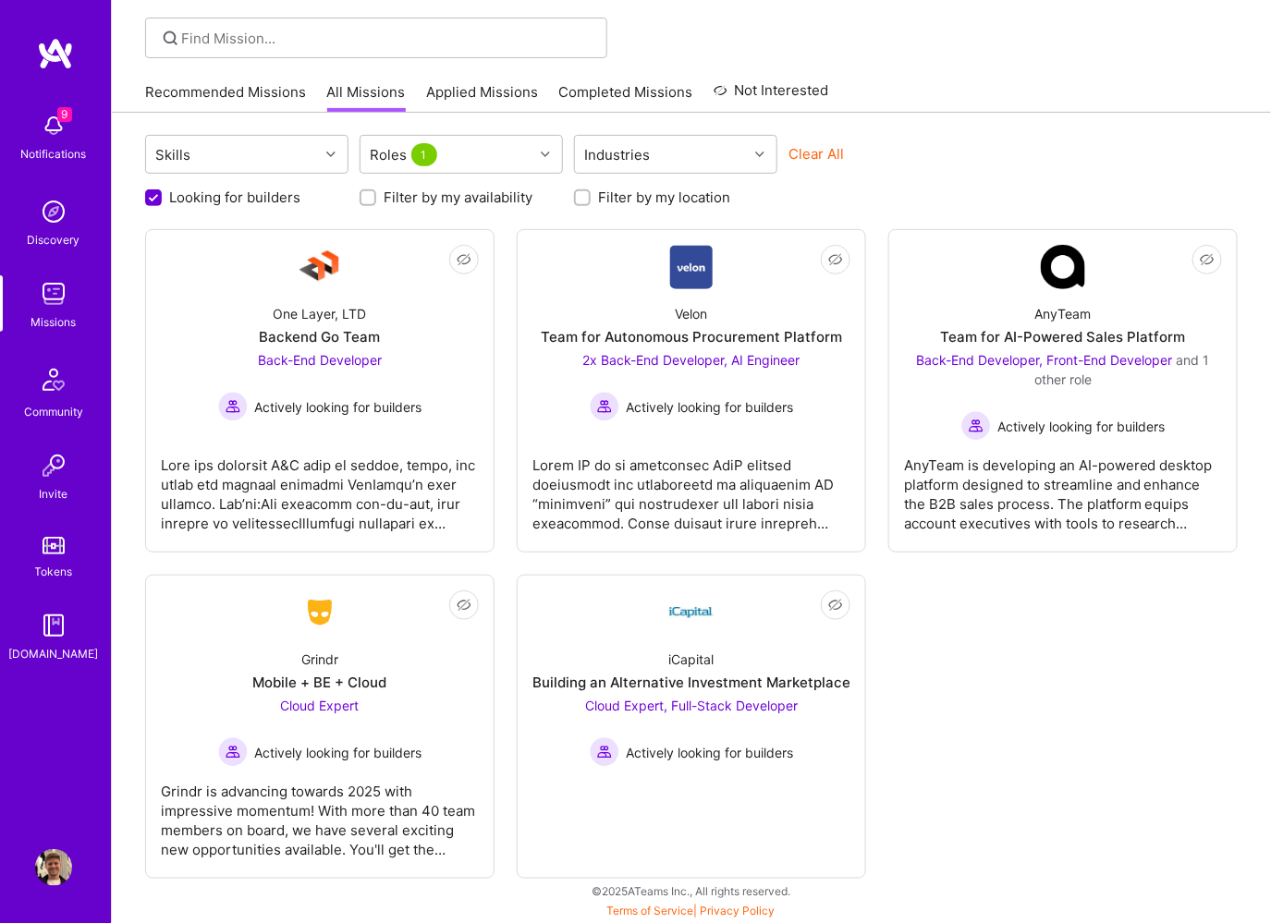
scroll to position [116, 0]
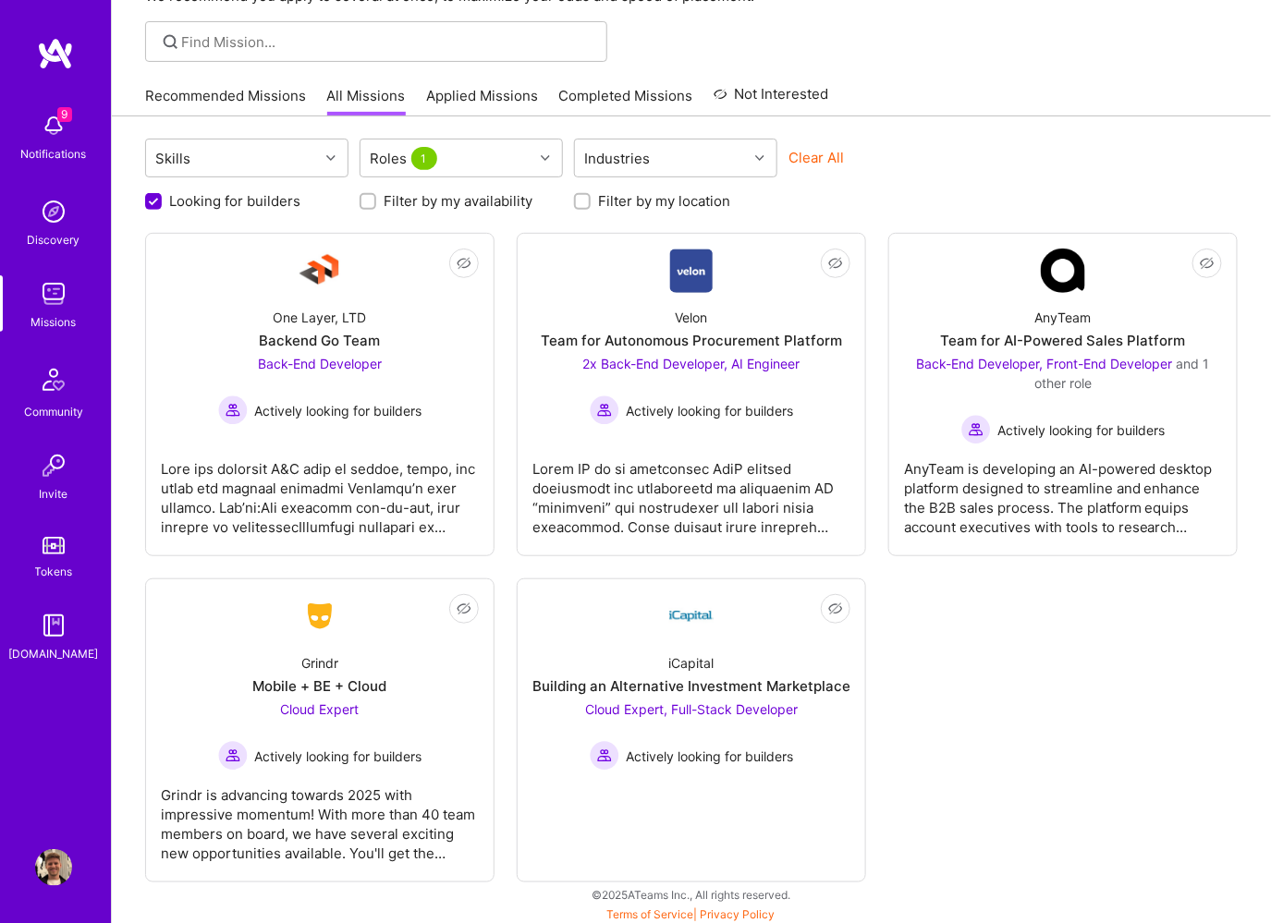
click at [236, 103] on link "Recommended Missions" at bounding box center [225, 101] width 161 height 31
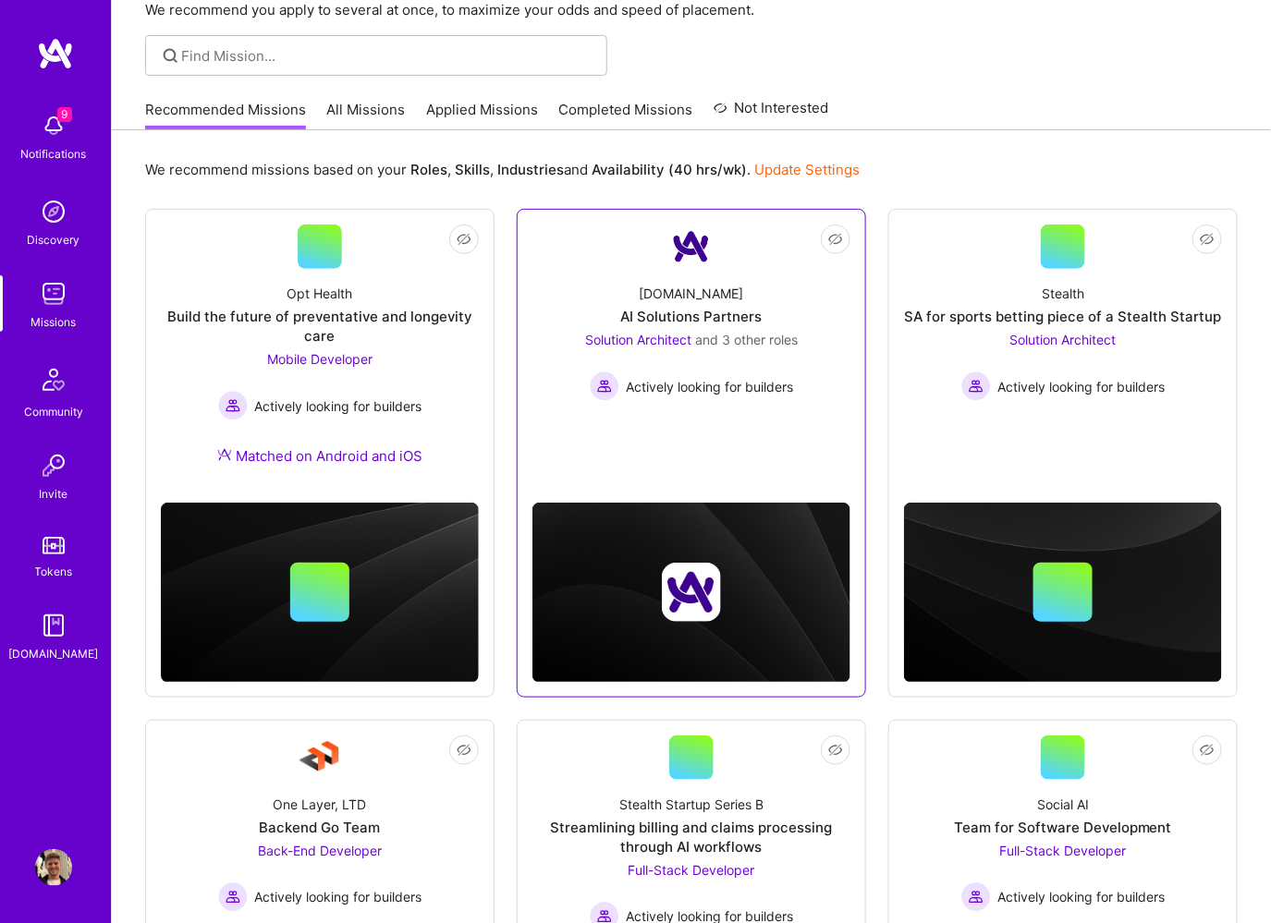
scroll to position [112, 0]
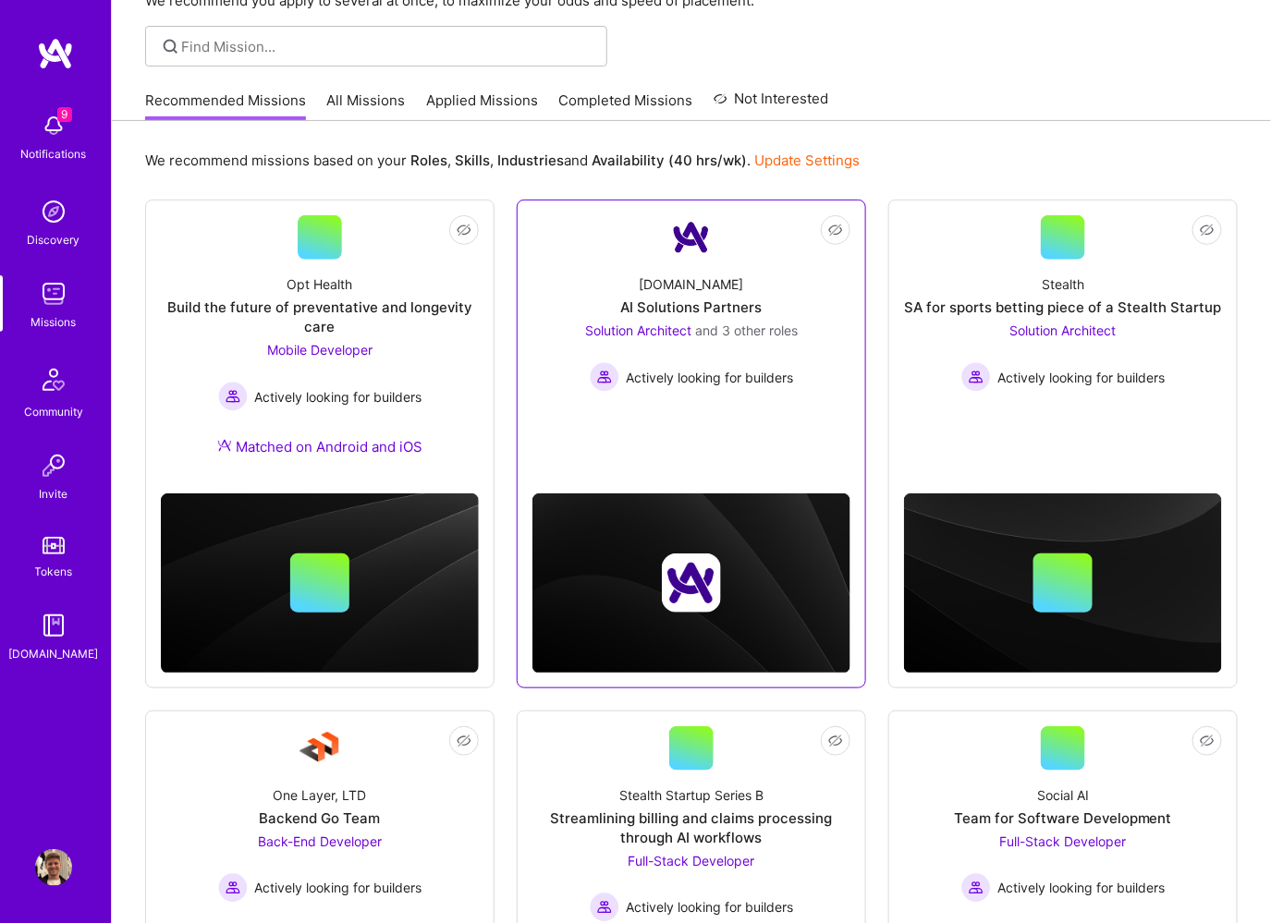
click at [776, 348] on div "Solution Architect and 3 other roles Actively looking for builders" at bounding box center [691, 356] width 213 height 71
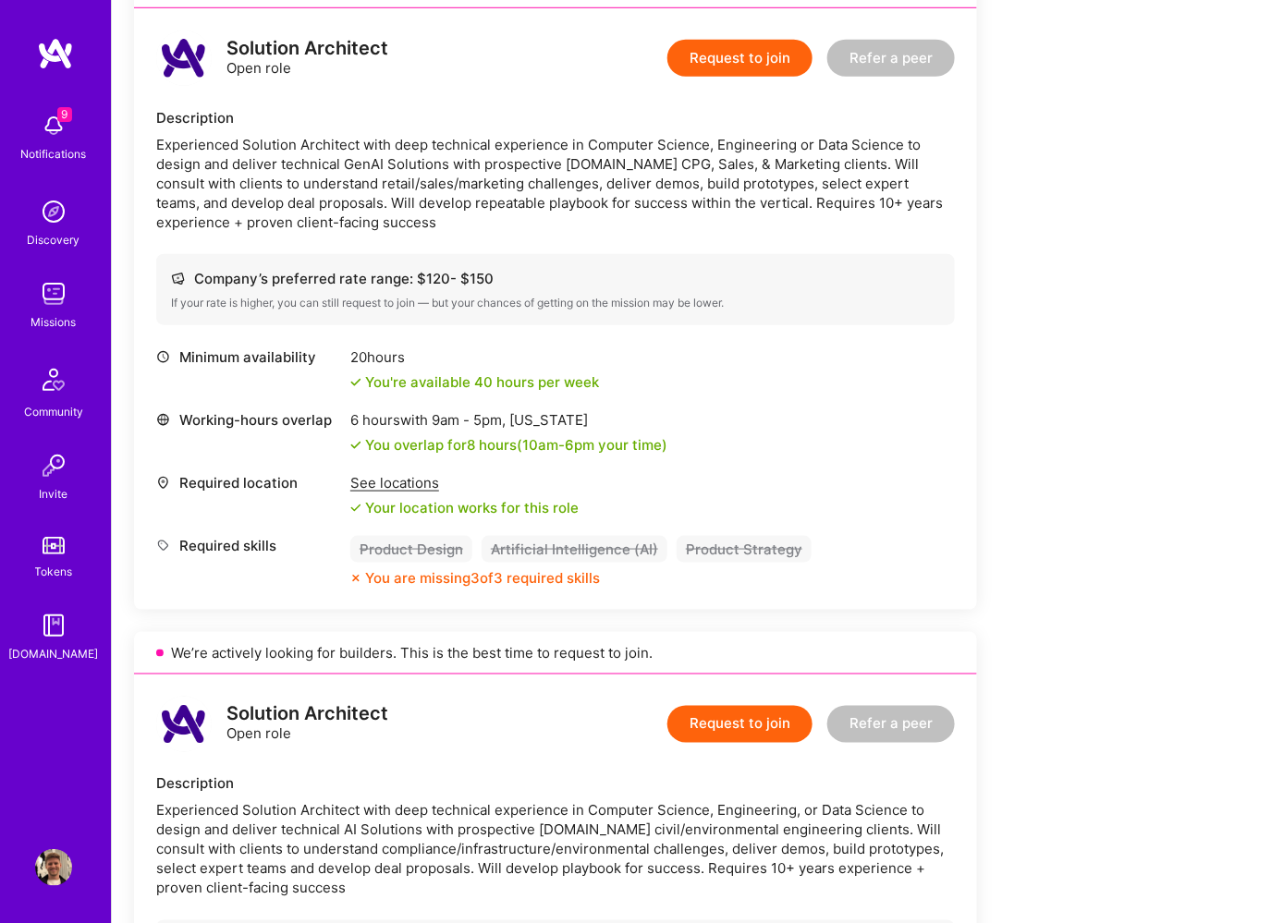
scroll to position [228, 0]
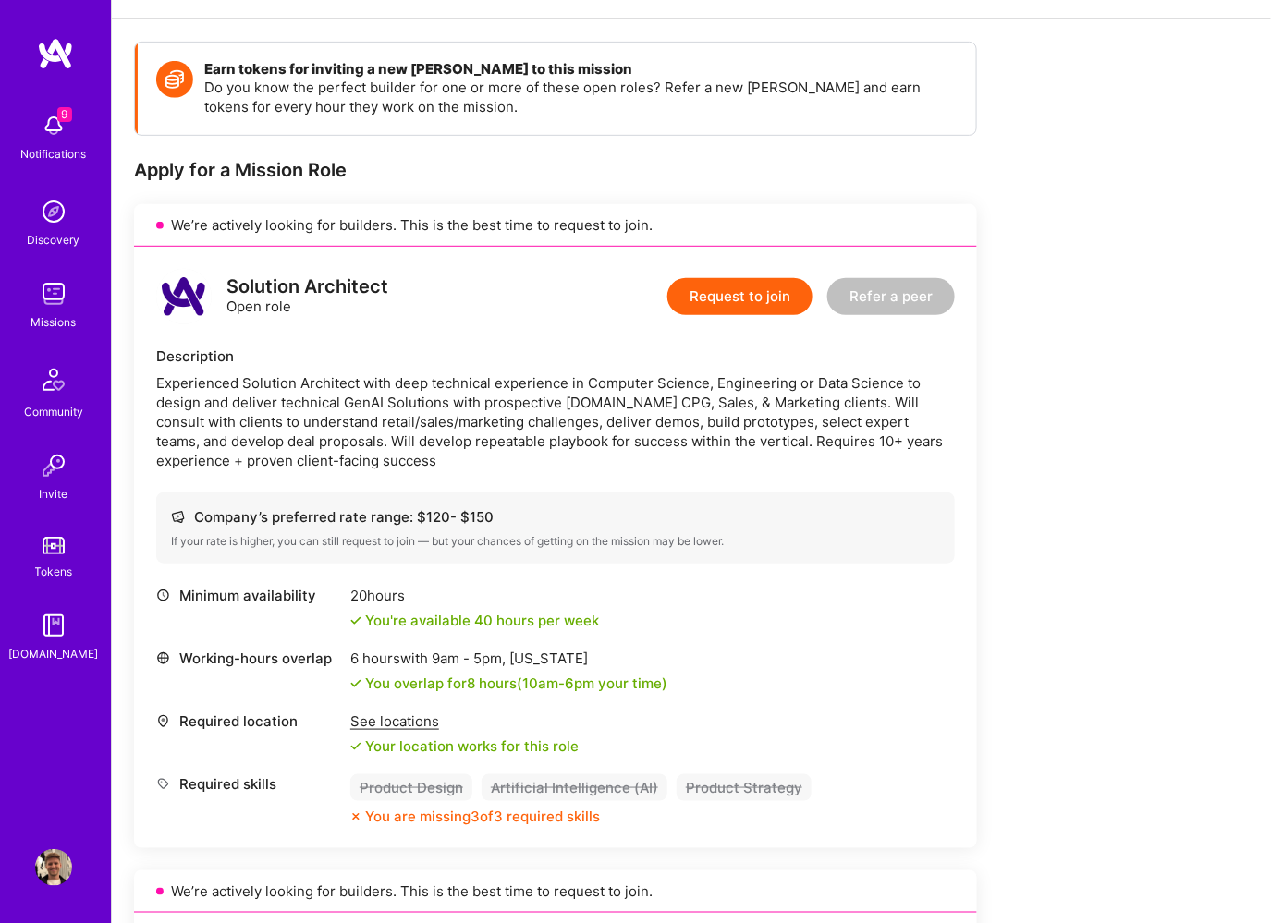
click at [897, 285] on button "Refer a peer" at bounding box center [891, 296] width 128 height 37
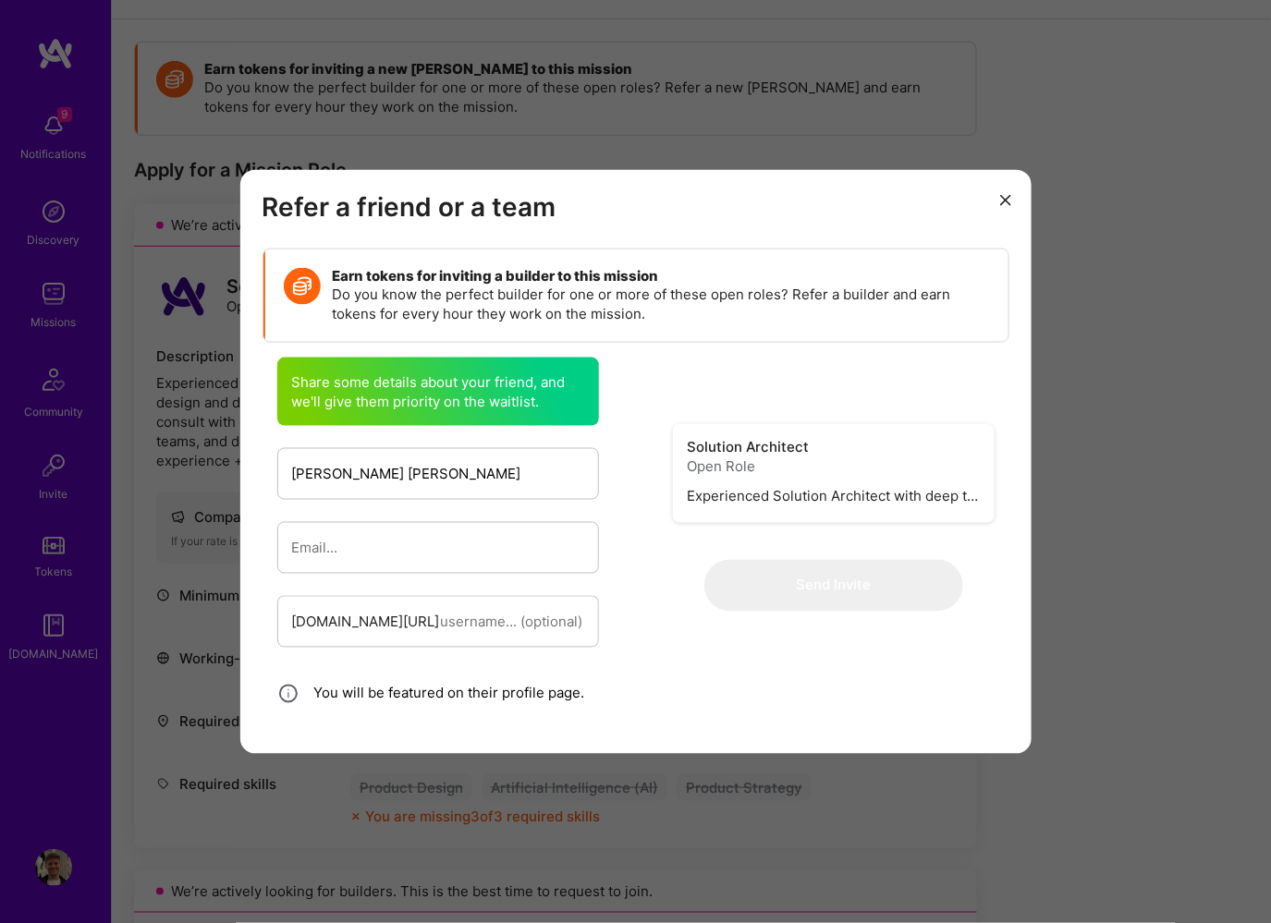
type input "[PERSON_NAME] [PERSON_NAME]"
click at [420, 527] on input "modal" at bounding box center [438, 547] width 292 height 47
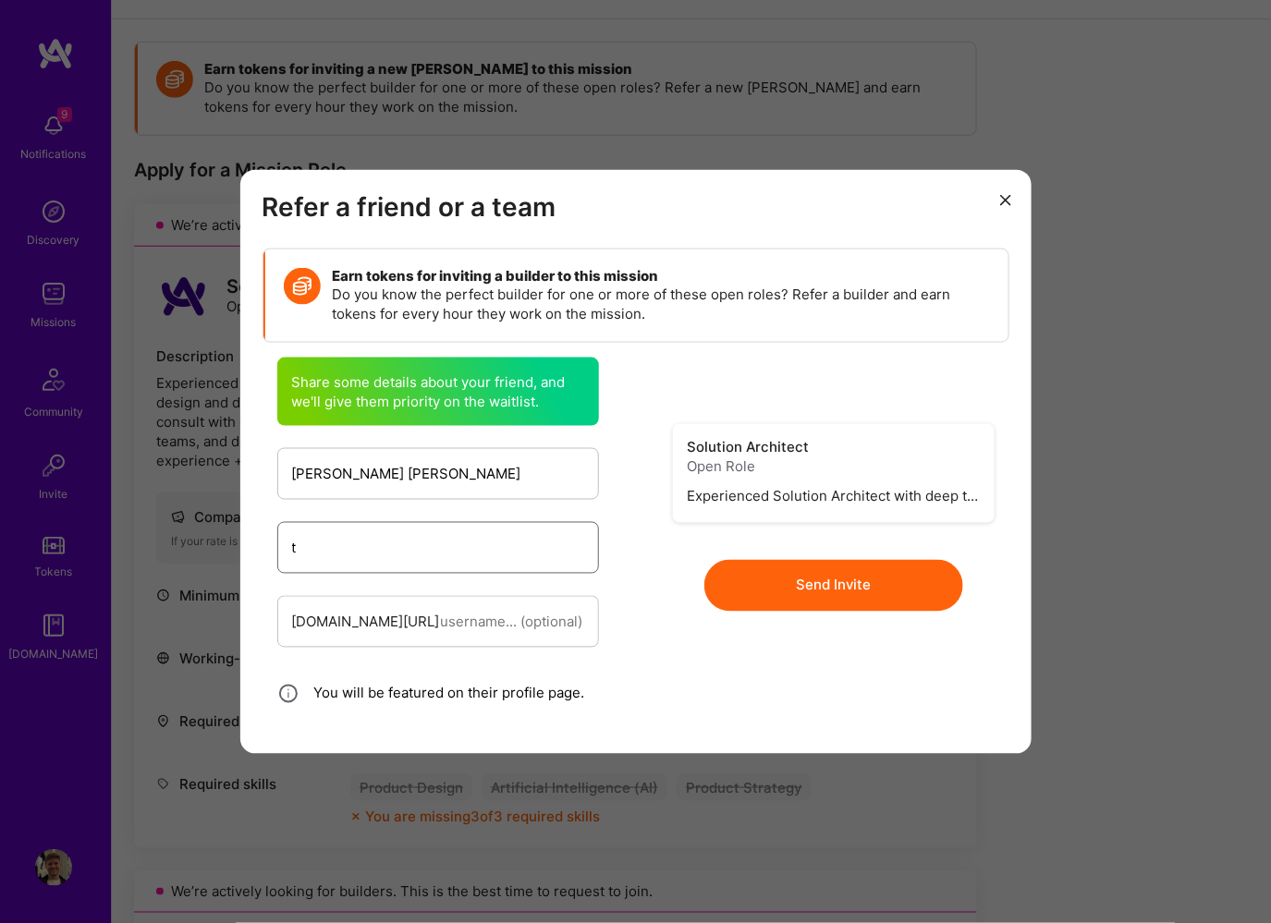
type input "t"
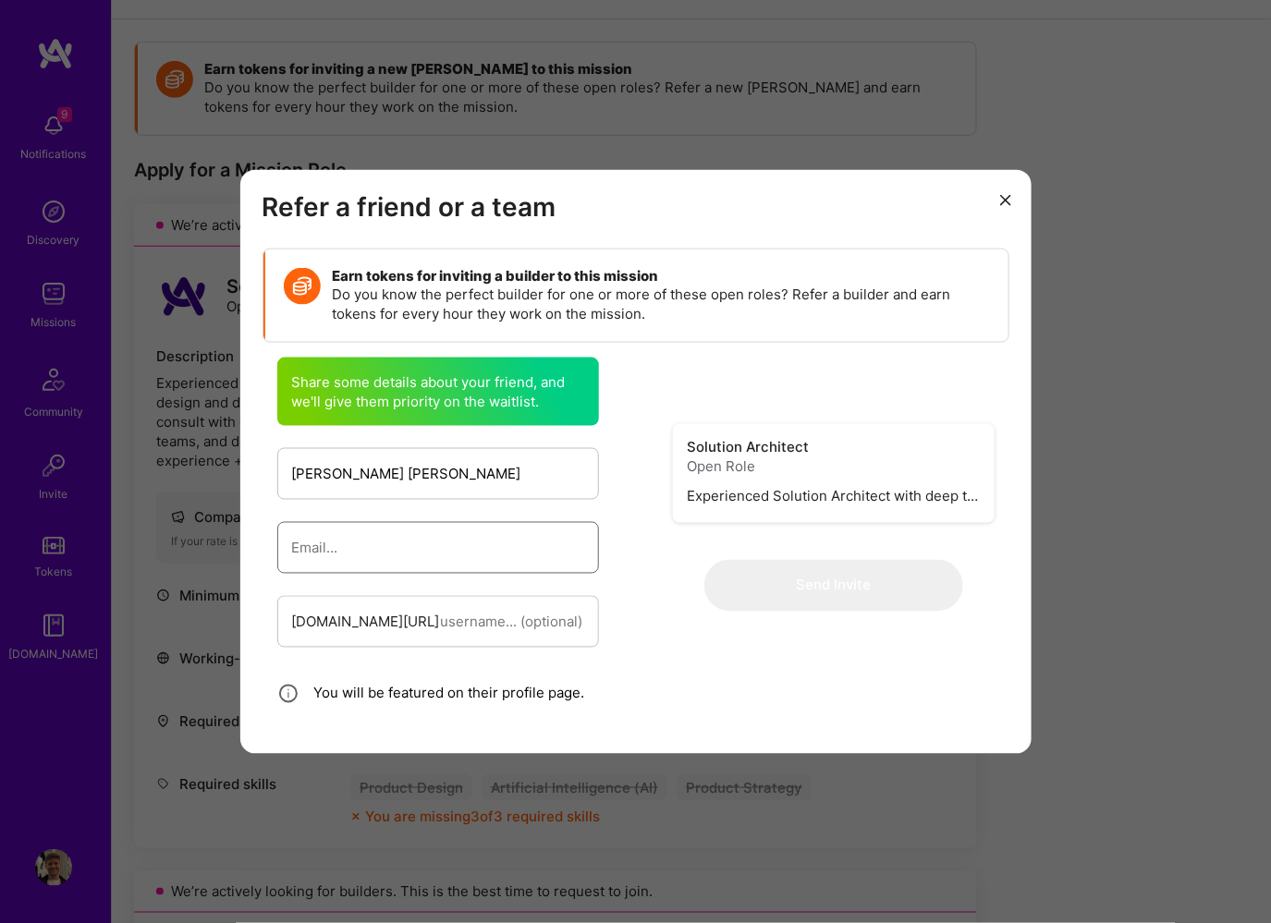
paste input "[EMAIL_ADDRESS][DOMAIN_NAME]"
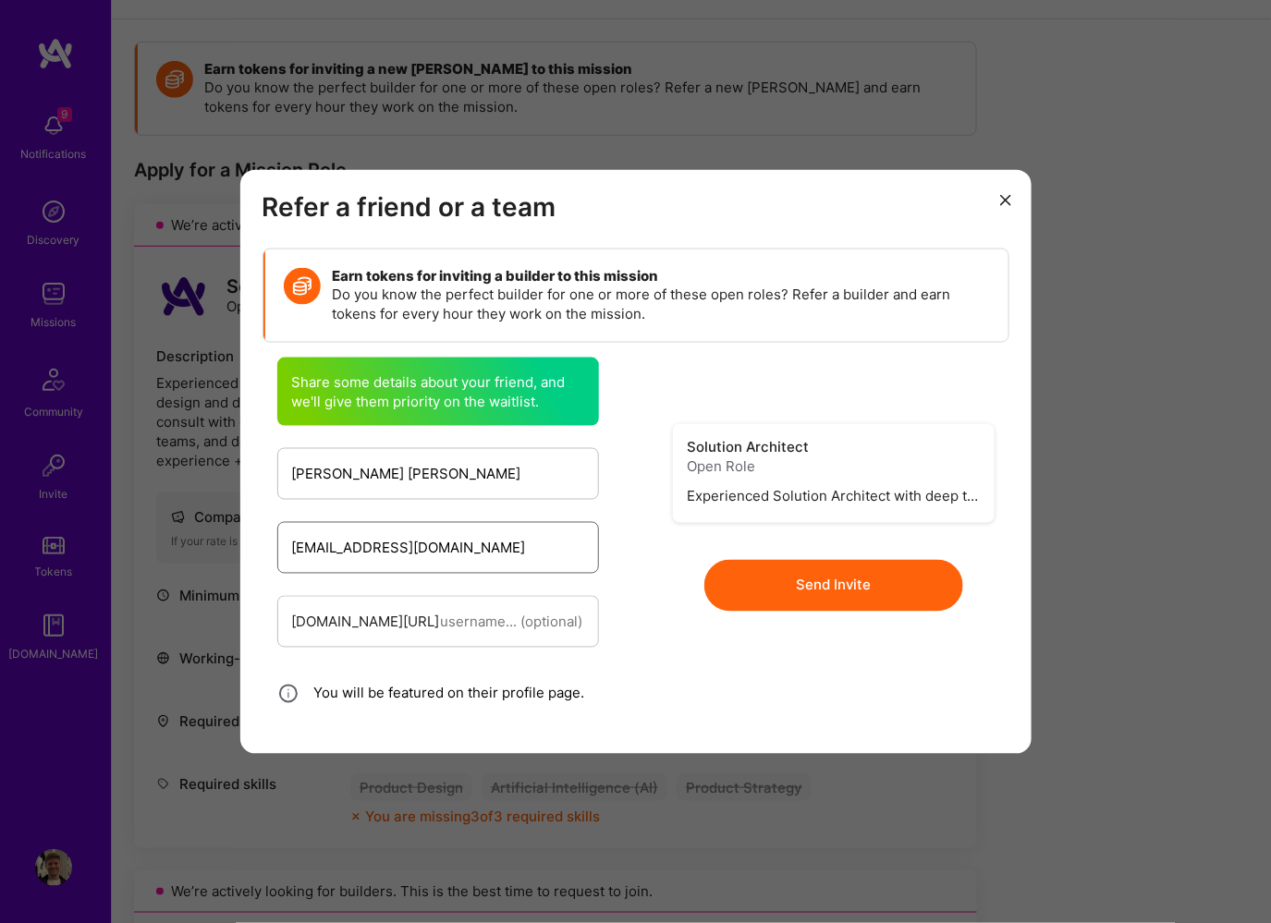
type input "[EMAIL_ADDRESS][DOMAIN_NAME]"
click at [812, 578] on button "Send Invite" at bounding box center [833, 585] width 259 height 52
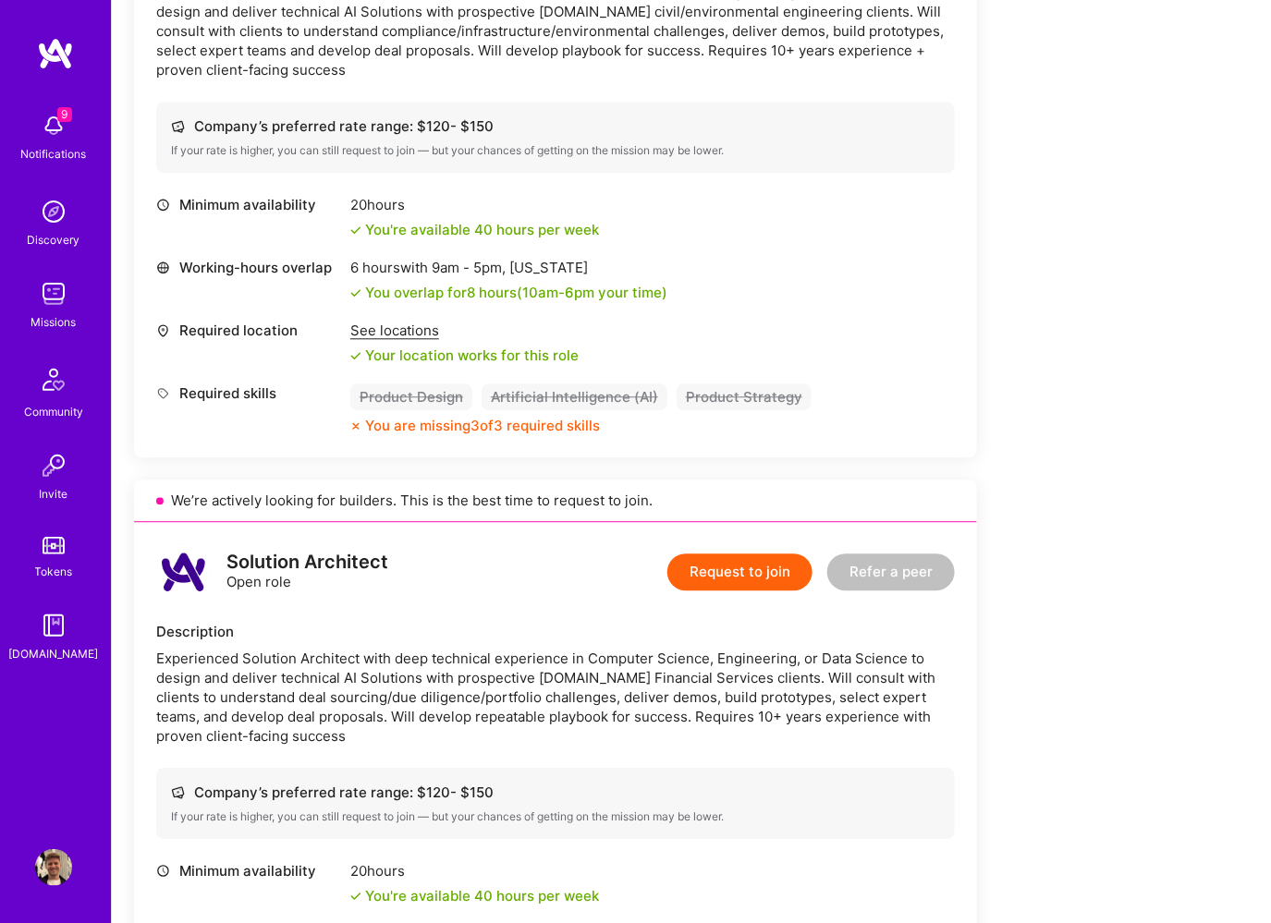
scroll to position [2131, 0]
